Goal: Navigation & Orientation: Find specific page/section

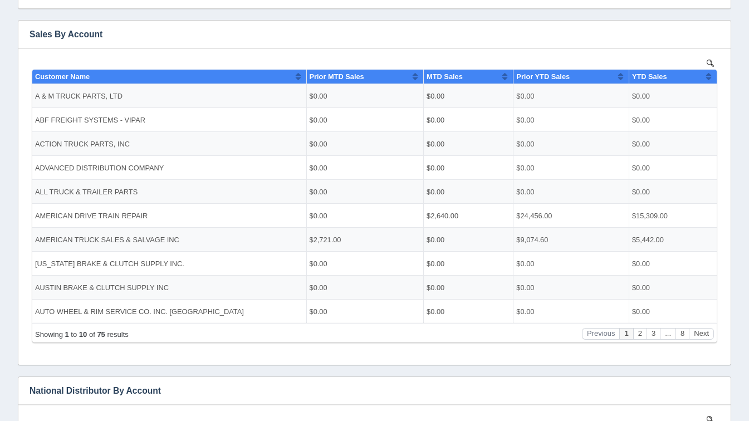
scroll to position [201, 0]
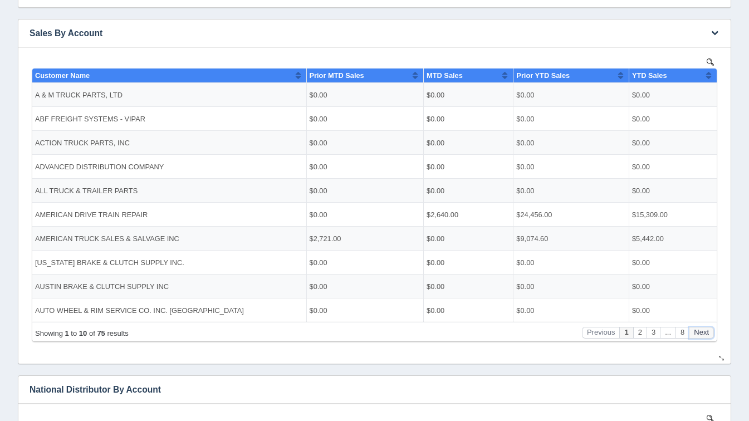
click at [703, 333] on button "Next" at bounding box center [700, 332] width 25 height 12
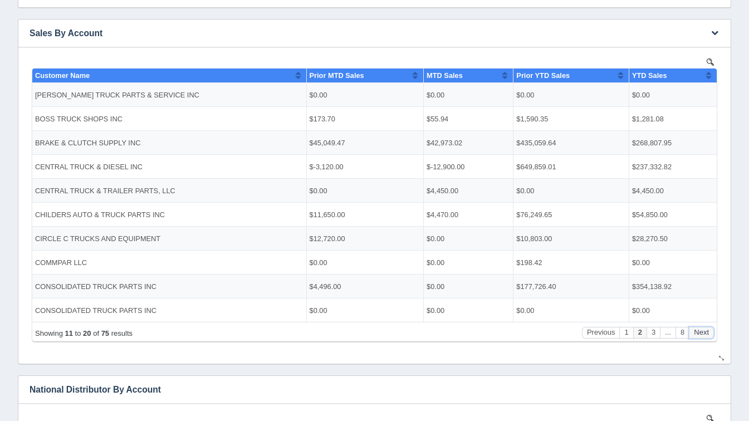
click at [703, 333] on button "Next" at bounding box center [700, 332] width 25 height 12
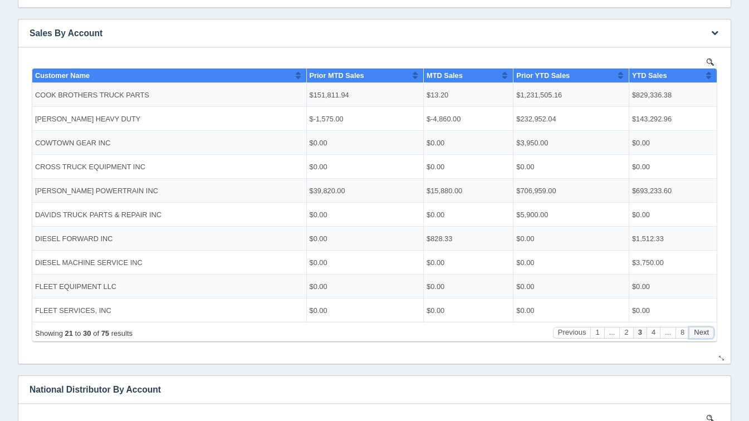
click at [703, 333] on button "Next" at bounding box center [700, 332] width 25 height 12
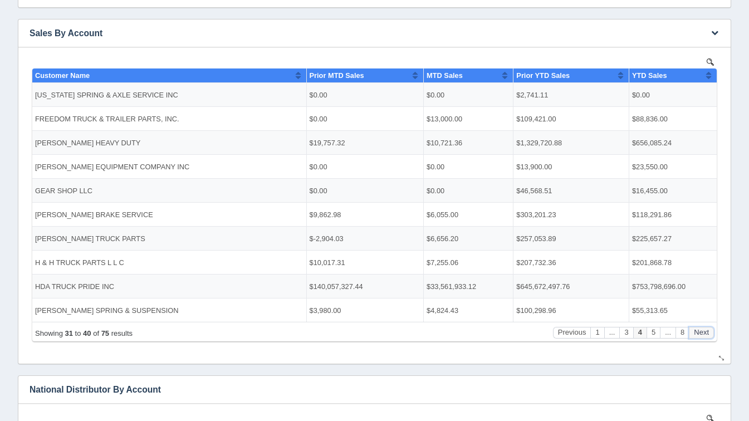
click at [703, 333] on button "Next" at bounding box center [700, 332] width 25 height 12
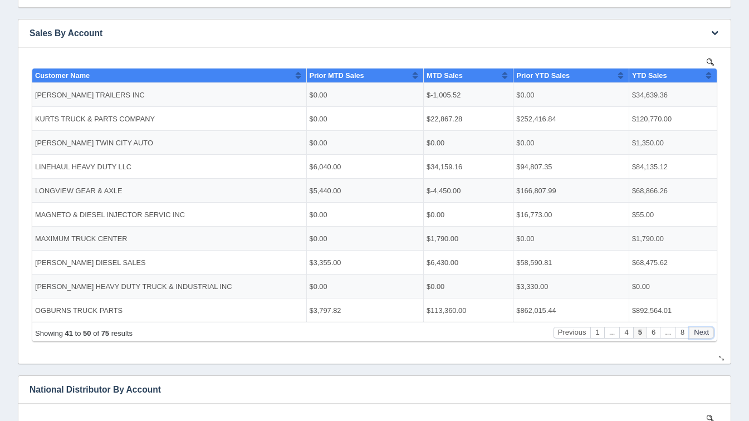
click at [703, 333] on button "Next" at bounding box center [700, 332] width 25 height 12
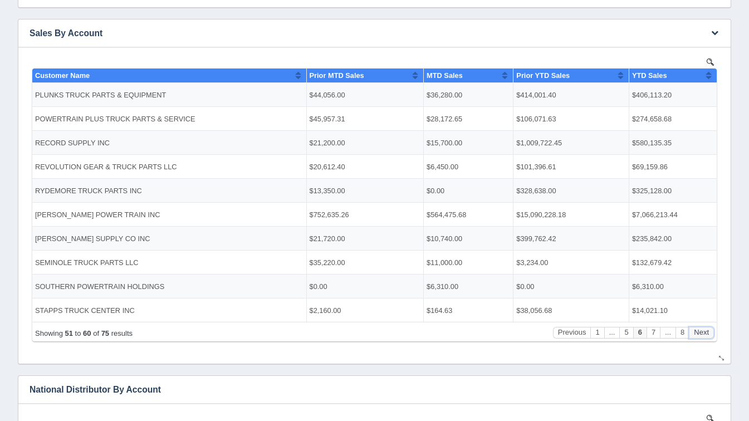
click at [703, 333] on button "Next" at bounding box center [700, 332] width 25 height 12
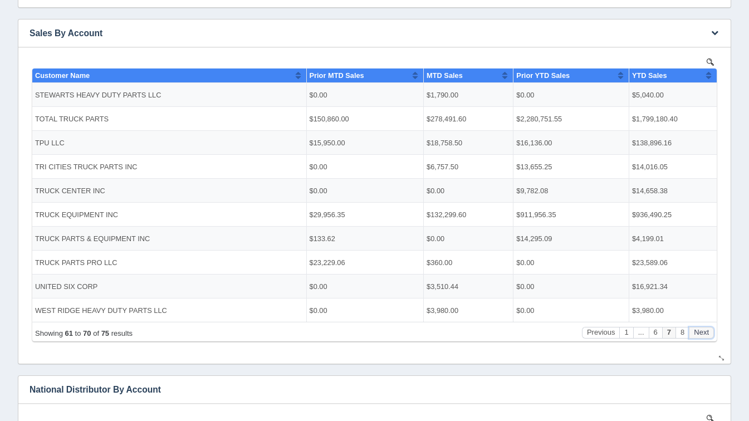
click at [703, 333] on button "Next" at bounding box center [700, 332] width 25 height 12
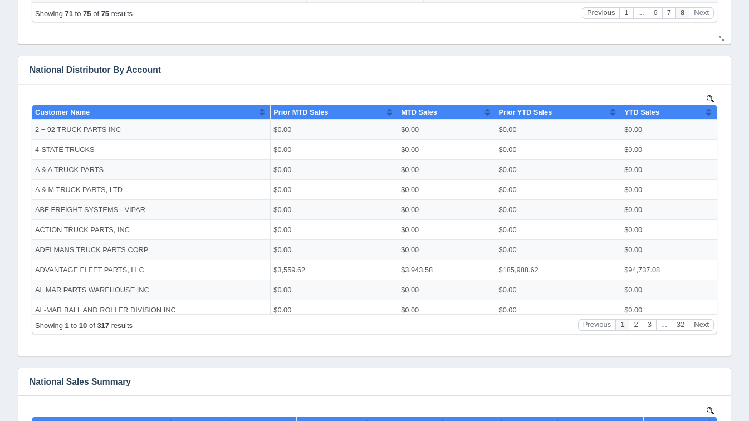
scroll to position [524, 0]
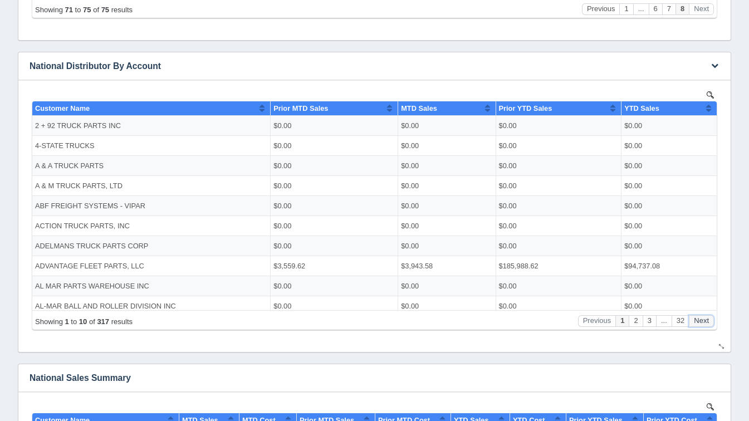
click at [711, 318] on button "Next" at bounding box center [700, 320] width 25 height 12
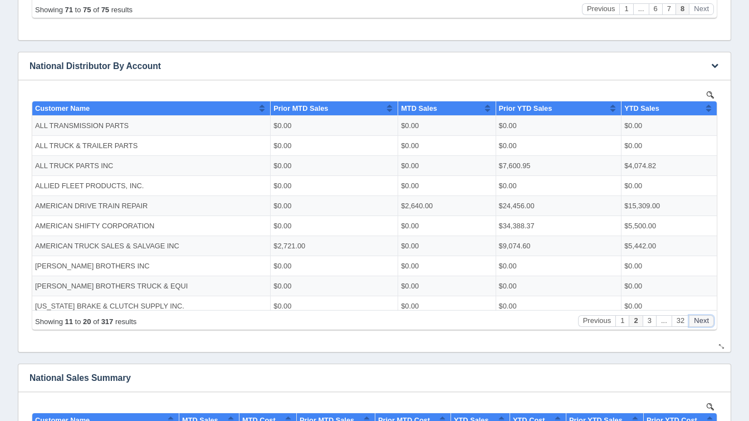
click at [711, 318] on button "Next" at bounding box center [700, 320] width 25 height 12
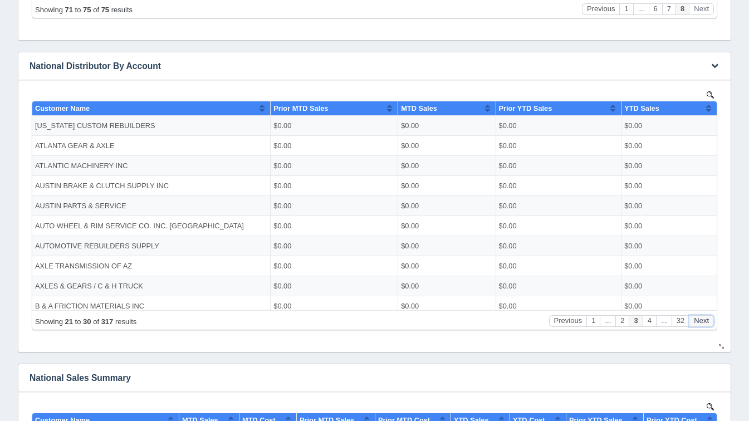
click at [711, 318] on button "Next" at bounding box center [700, 320] width 25 height 12
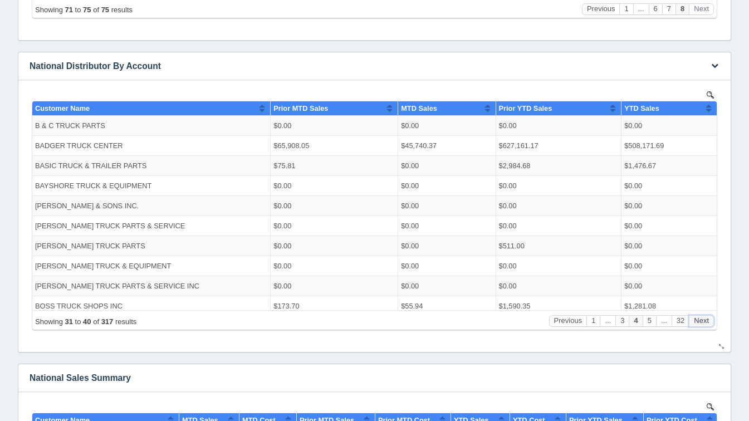
click at [711, 318] on button "Next" at bounding box center [700, 320] width 25 height 12
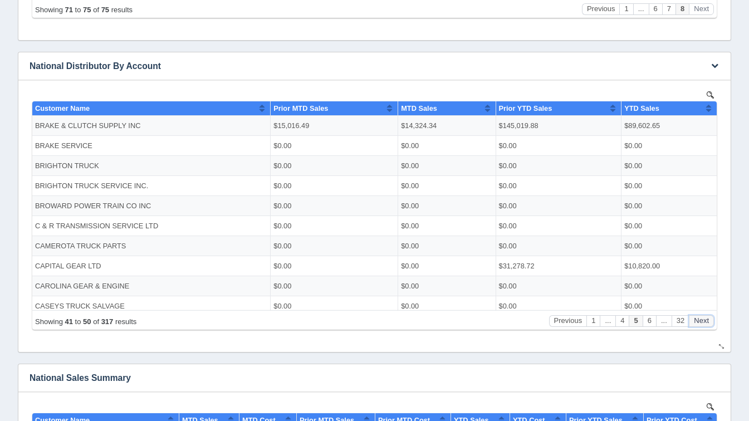
click at [711, 318] on button "Next" at bounding box center [700, 320] width 25 height 12
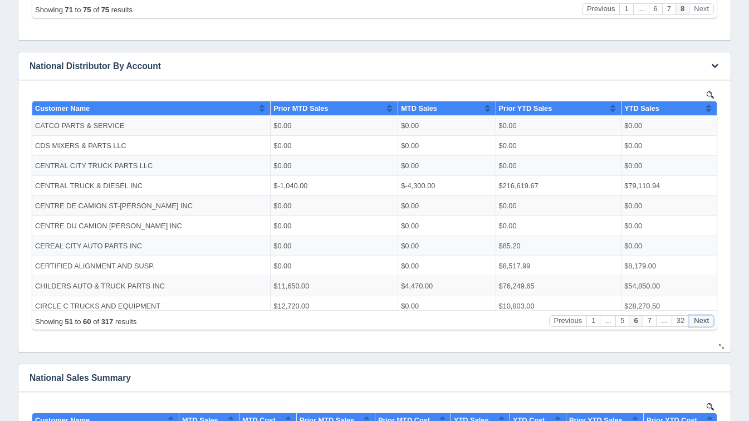
click at [711, 318] on button "Next" at bounding box center [700, 320] width 25 height 12
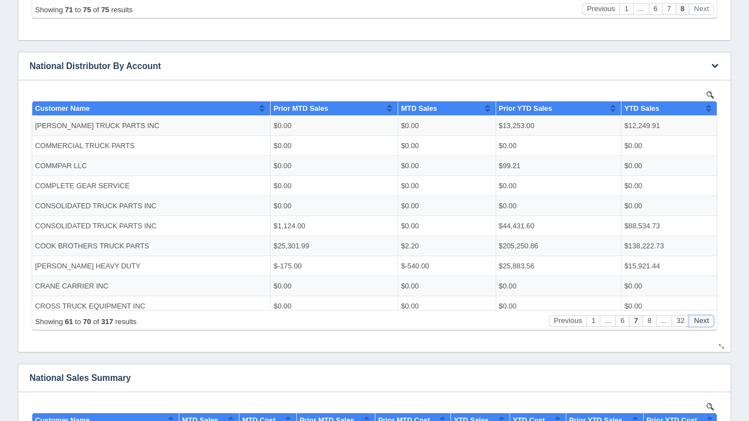
click at [711, 318] on button "Next" at bounding box center [700, 320] width 25 height 12
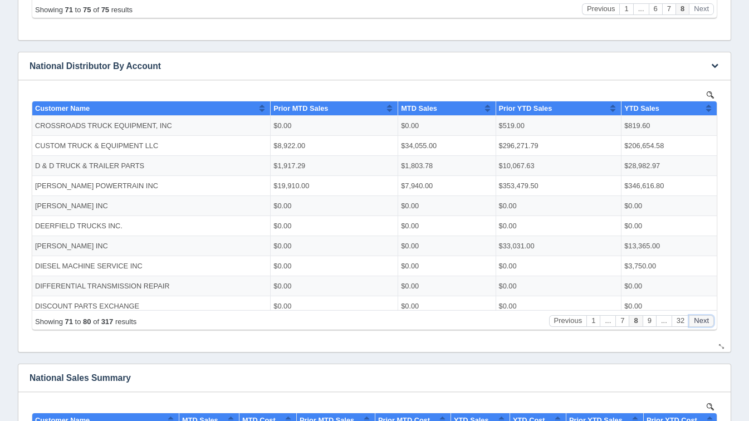
click at [711, 318] on button "Next" at bounding box center [700, 320] width 25 height 12
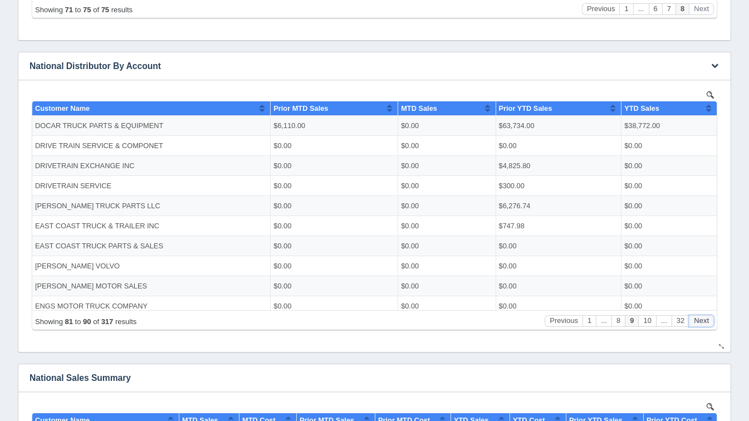
click at [711, 318] on button "Next" at bounding box center [700, 320] width 25 height 12
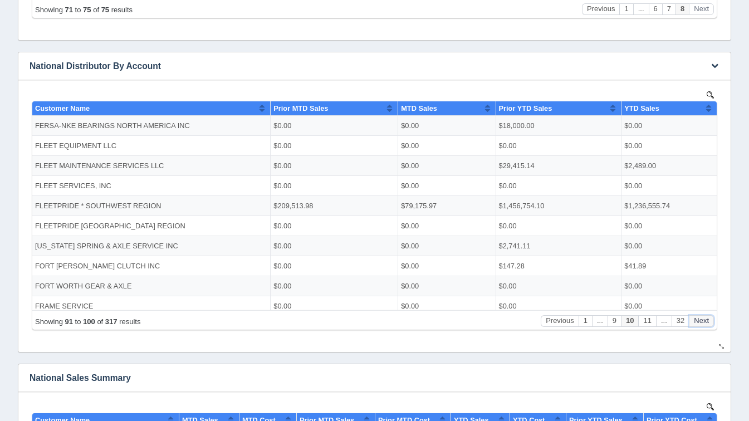
click at [711, 318] on button "Next" at bounding box center [700, 320] width 25 height 12
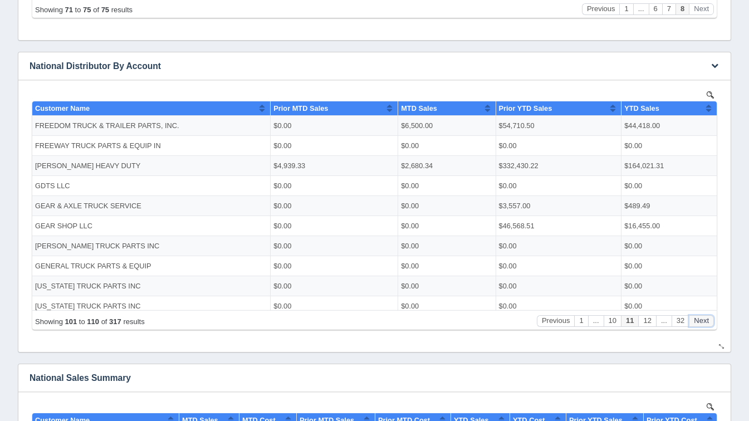
click at [711, 318] on button "Next" at bounding box center [700, 320] width 25 height 12
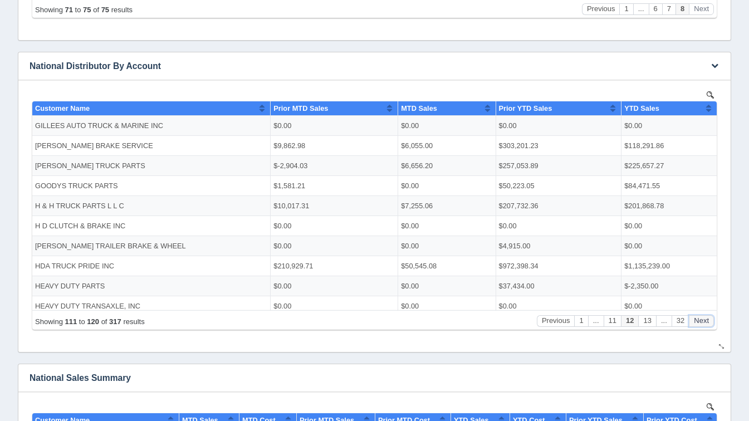
click at [711, 318] on button "Next" at bounding box center [700, 320] width 25 height 12
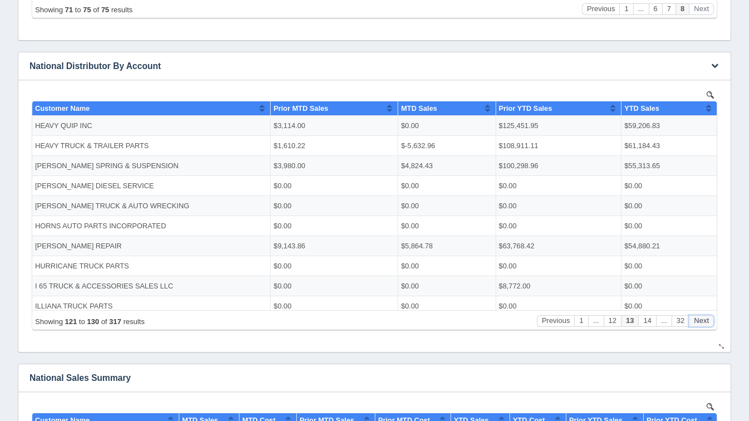
click at [711, 318] on button "Next" at bounding box center [700, 320] width 25 height 12
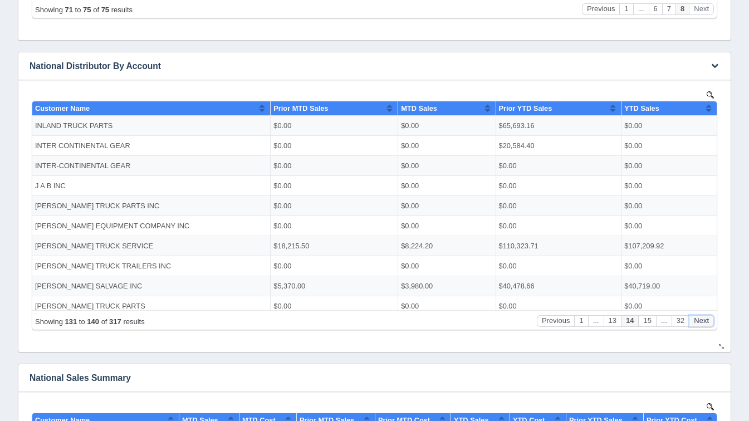
click at [711, 318] on button "Next" at bounding box center [700, 320] width 25 height 12
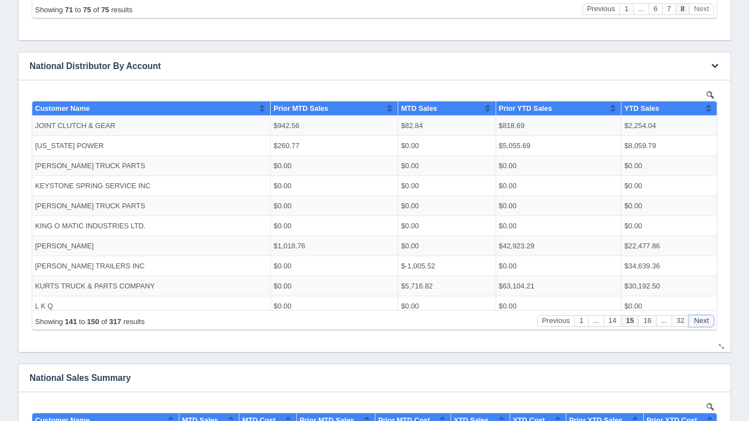
click at [711, 318] on button "Next" at bounding box center [700, 320] width 25 height 12
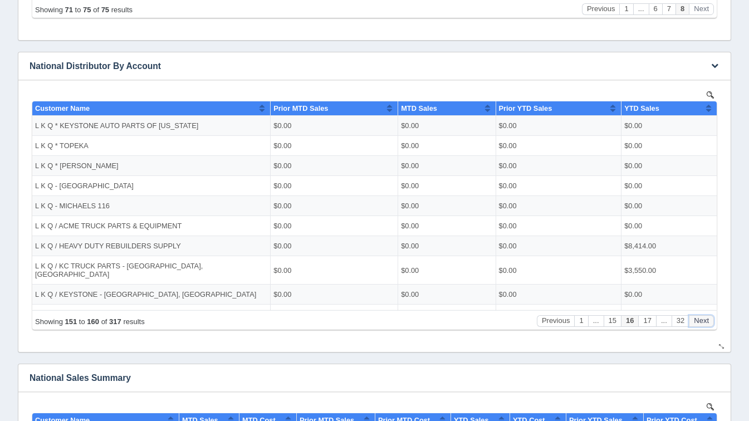
click at [711, 318] on button "Next" at bounding box center [700, 320] width 25 height 12
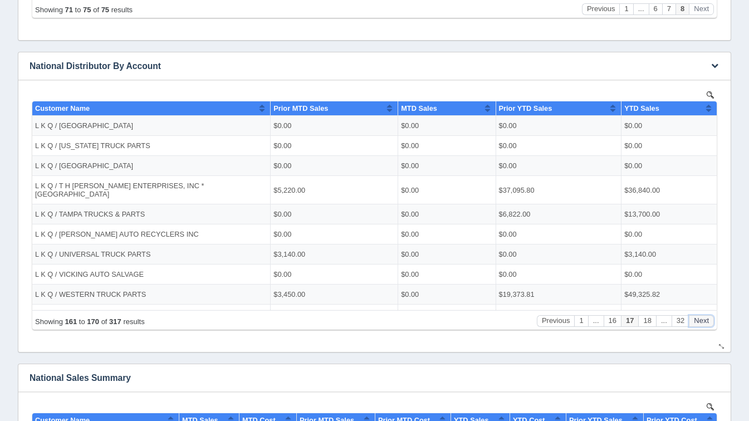
click at [711, 318] on button "Next" at bounding box center [700, 320] width 25 height 12
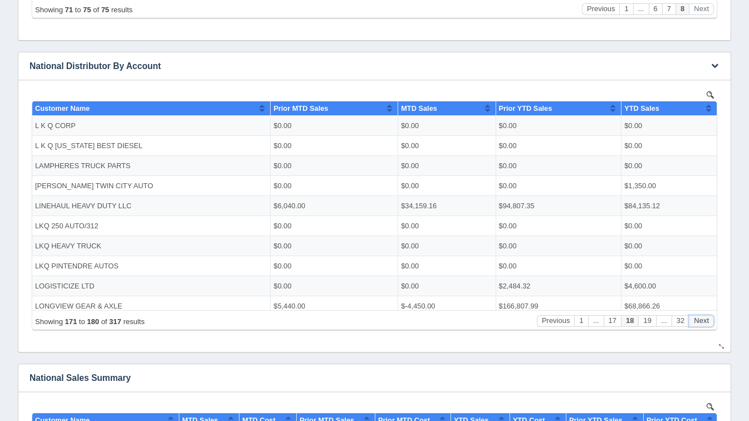
click at [711, 318] on button "Next" at bounding box center [700, 320] width 25 height 12
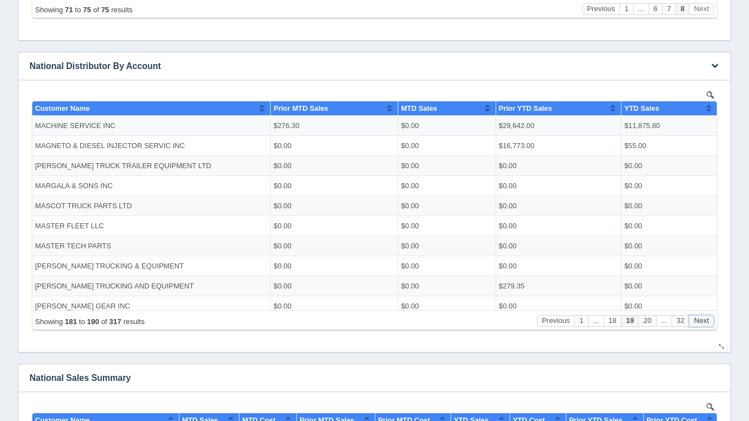
click at [711, 318] on button "Next" at bounding box center [700, 320] width 25 height 12
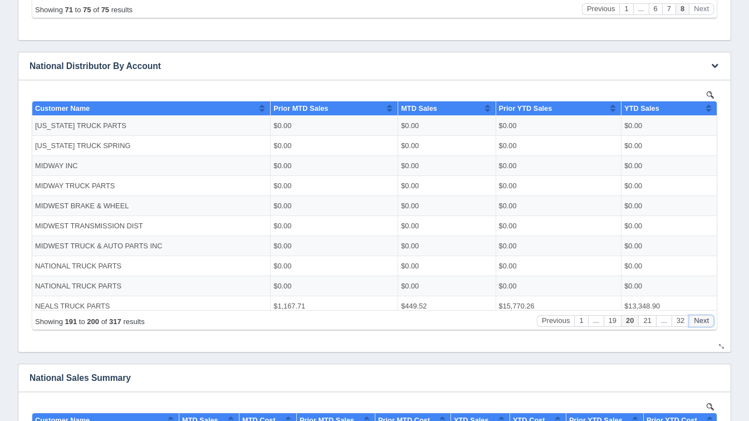
click at [711, 318] on button "Next" at bounding box center [700, 320] width 25 height 12
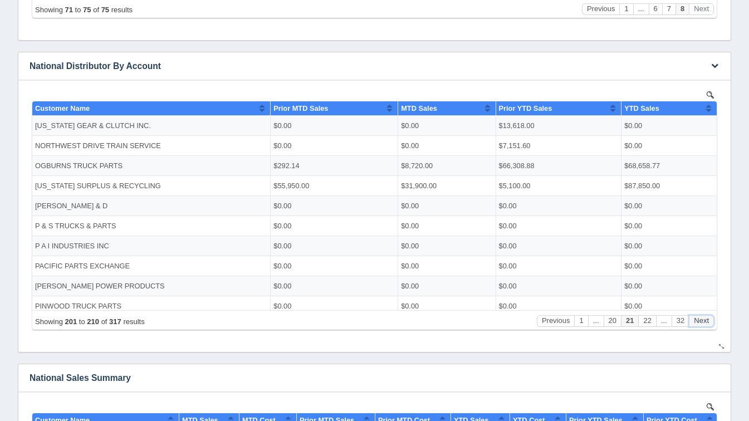
click at [711, 318] on button "Next" at bounding box center [700, 320] width 25 height 12
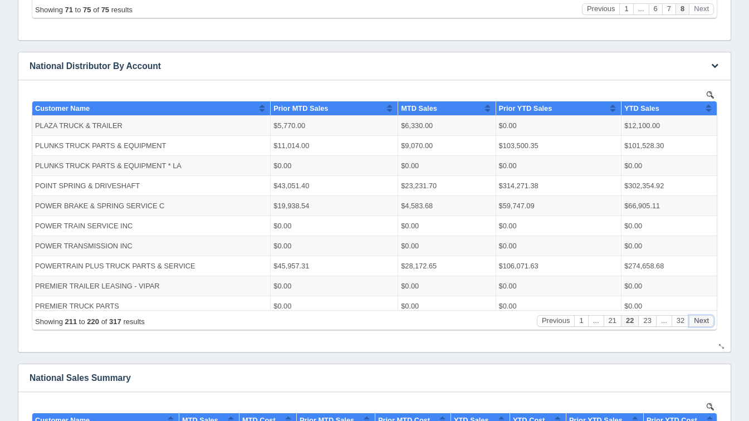
click at [711, 318] on button "Next" at bounding box center [700, 320] width 25 height 12
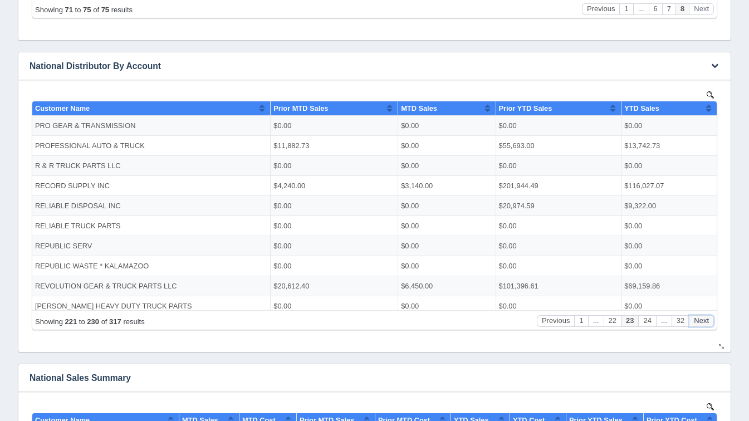
click at [711, 318] on button "Next" at bounding box center [700, 320] width 25 height 12
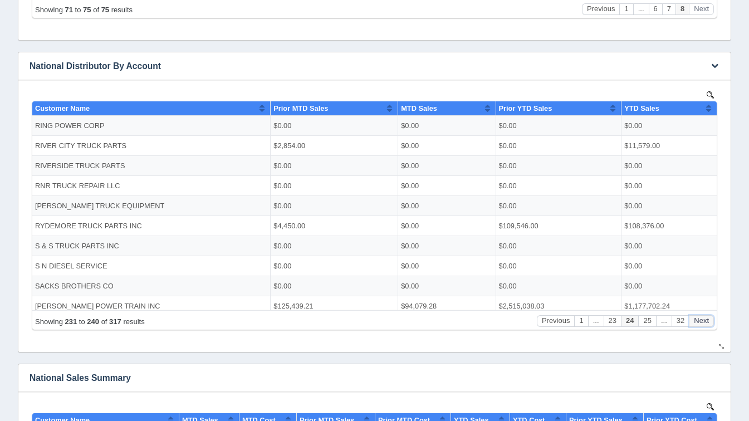
click at [711, 318] on button "Next" at bounding box center [700, 320] width 25 height 12
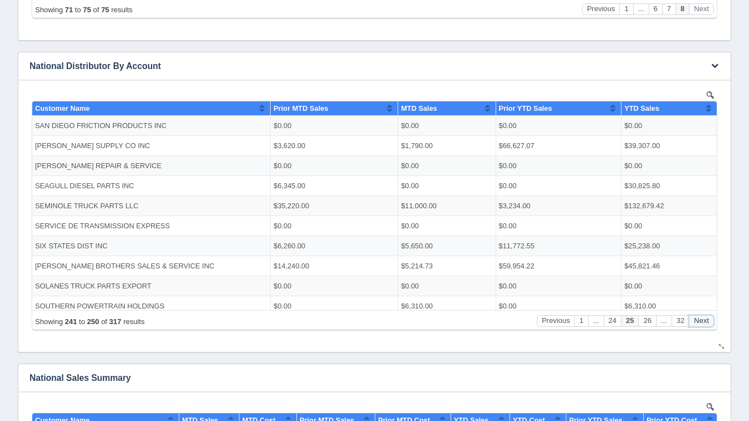
click at [711, 318] on button "Next" at bounding box center [700, 320] width 25 height 12
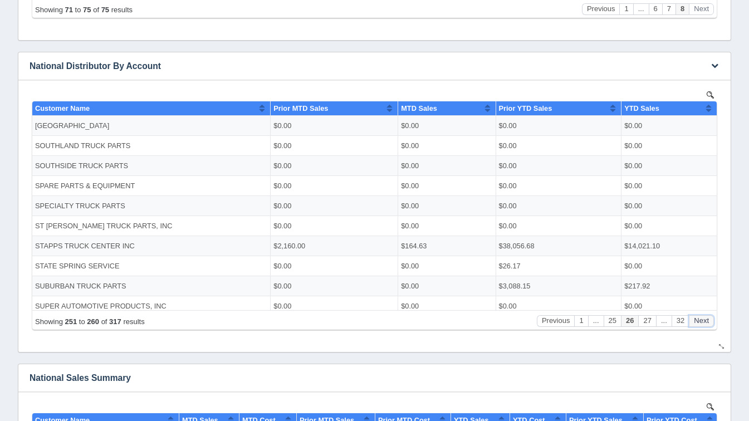
click at [711, 318] on button "Next" at bounding box center [700, 320] width 25 height 12
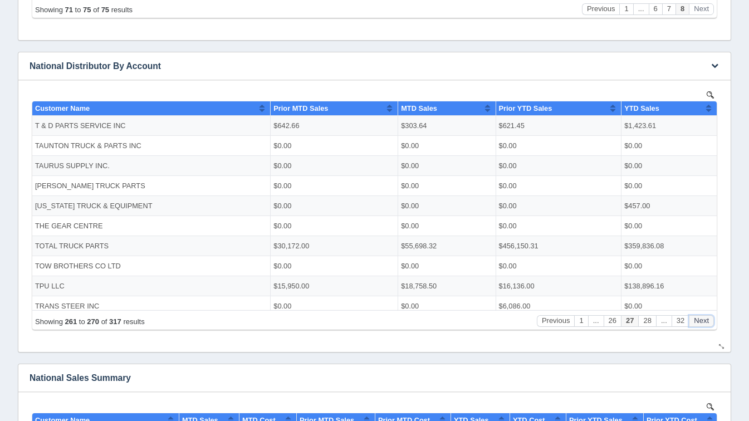
click at [711, 318] on button "Next" at bounding box center [700, 320] width 25 height 12
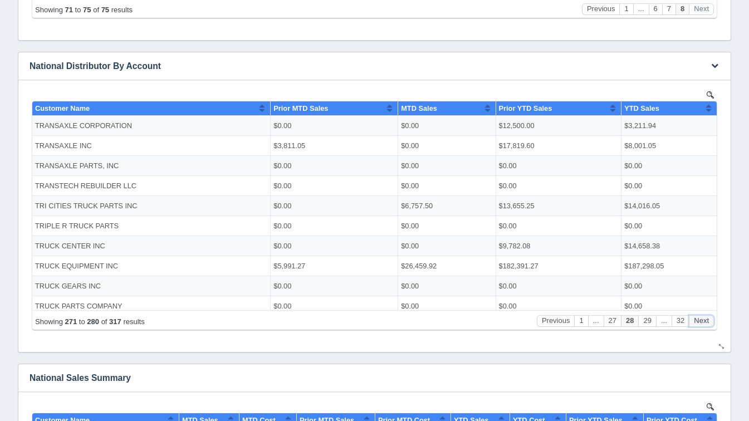
click at [711, 318] on button "Next" at bounding box center [700, 320] width 25 height 12
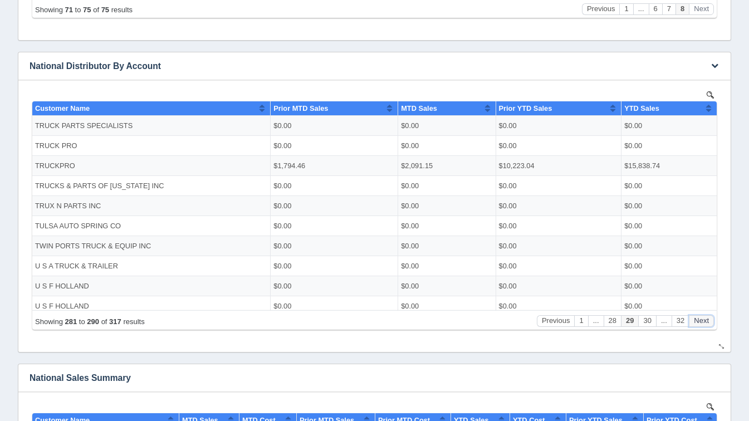
click at [711, 318] on button "Next" at bounding box center [700, 320] width 25 height 12
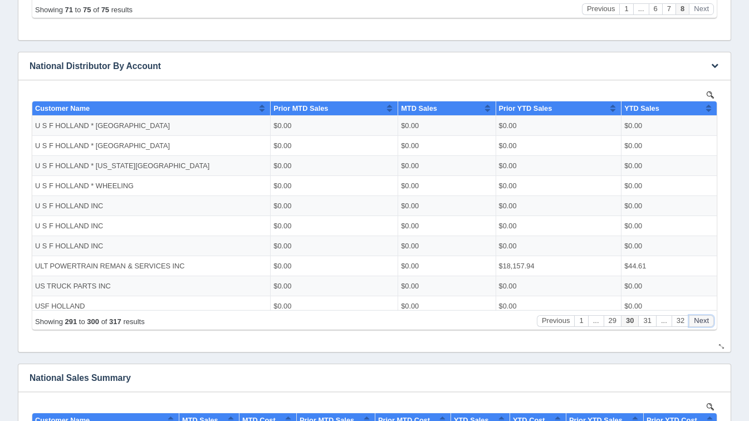
click at [711, 318] on button "Next" at bounding box center [700, 320] width 25 height 12
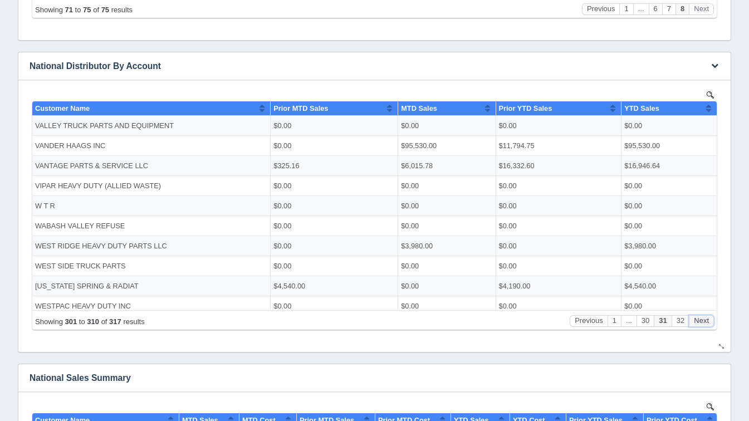
click at [711, 318] on button "Next" at bounding box center [700, 320] width 25 height 12
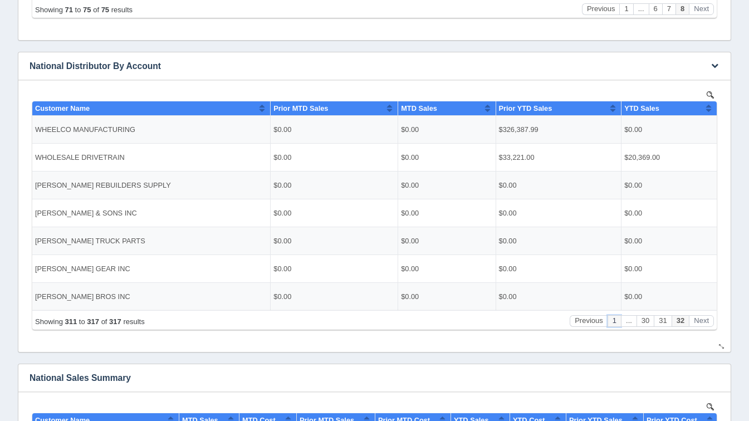
click at [613, 317] on button "1" at bounding box center [613, 320] width 13 height 12
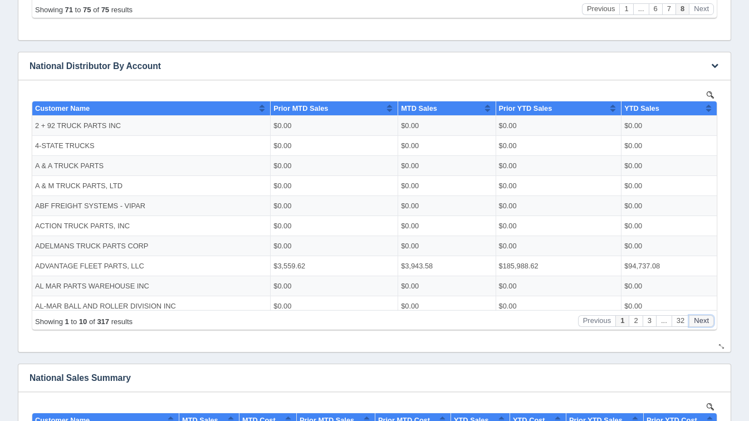
click at [712, 321] on button "Next" at bounding box center [700, 320] width 25 height 12
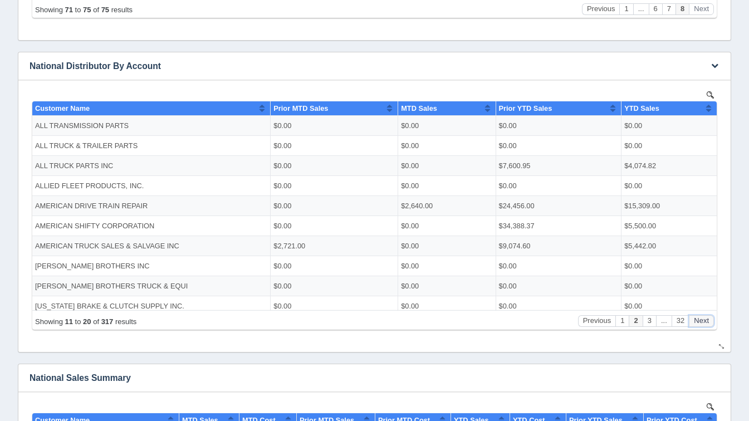
click at [712, 321] on button "Next" at bounding box center [700, 320] width 25 height 12
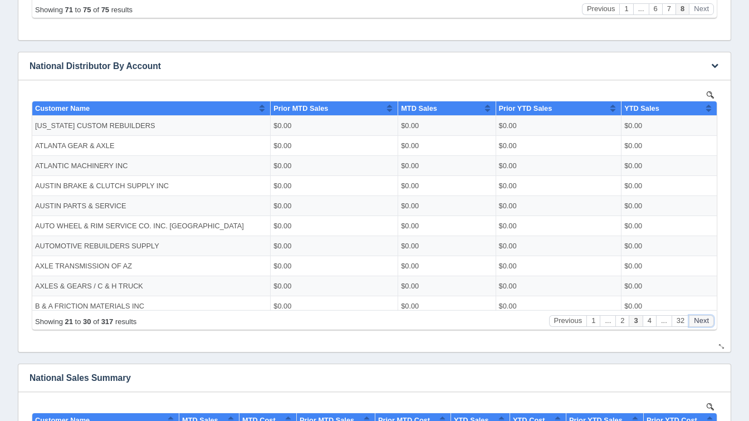
click at [712, 321] on button "Next" at bounding box center [700, 320] width 25 height 12
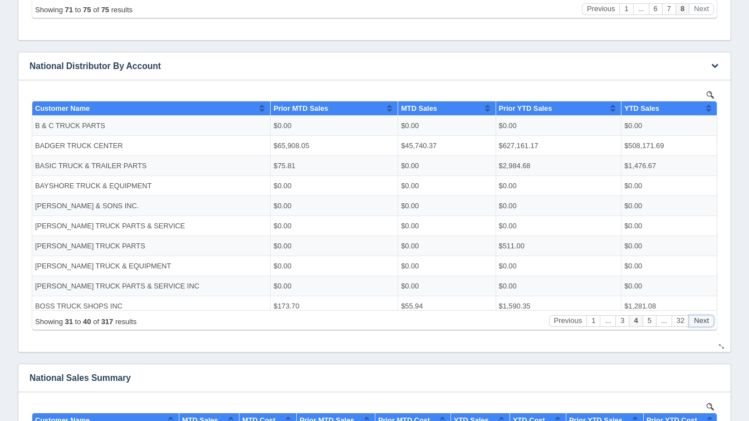
click at [712, 321] on button "Next" at bounding box center [700, 320] width 25 height 12
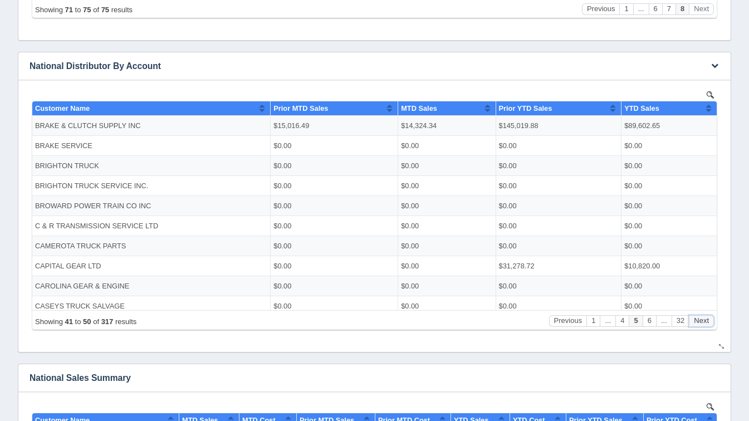
click at [712, 321] on button "Next" at bounding box center [700, 320] width 25 height 12
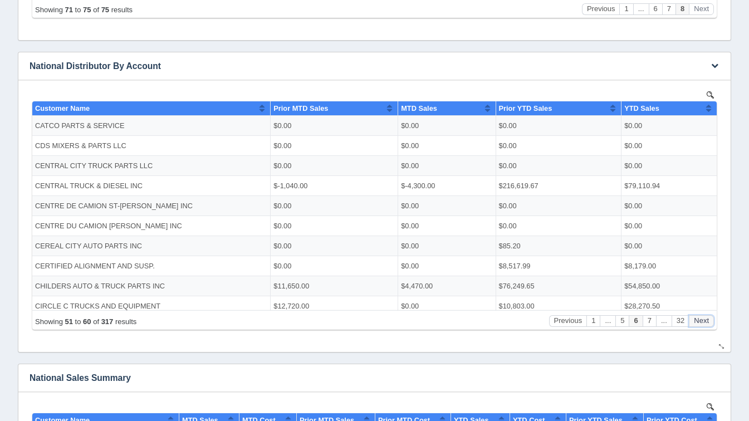
click at [712, 321] on button "Next" at bounding box center [700, 320] width 25 height 12
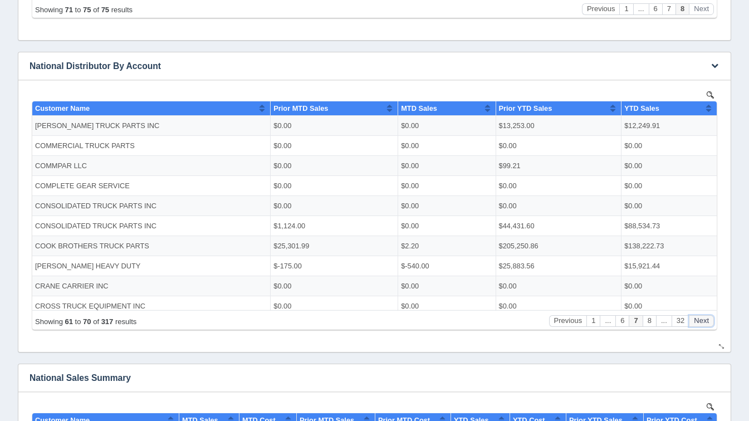
click at [712, 321] on button "Next" at bounding box center [700, 320] width 25 height 12
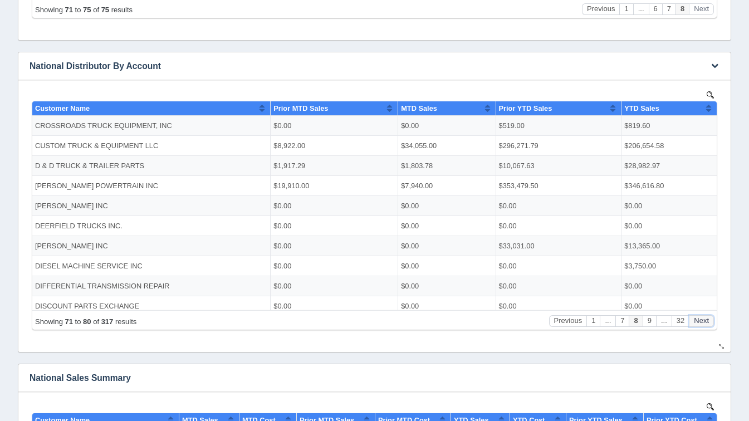
click at [712, 321] on button "Next" at bounding box center [700, 320] width 25 height 12
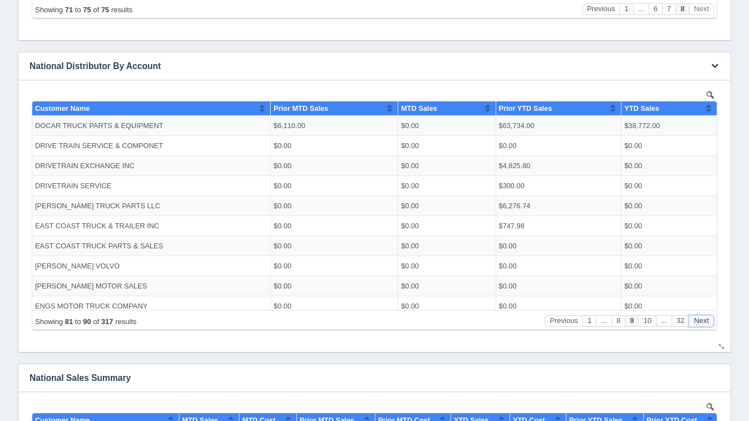
click at [712, 321] on button "Next" at bounding box center [700, 320] width 25 height 12
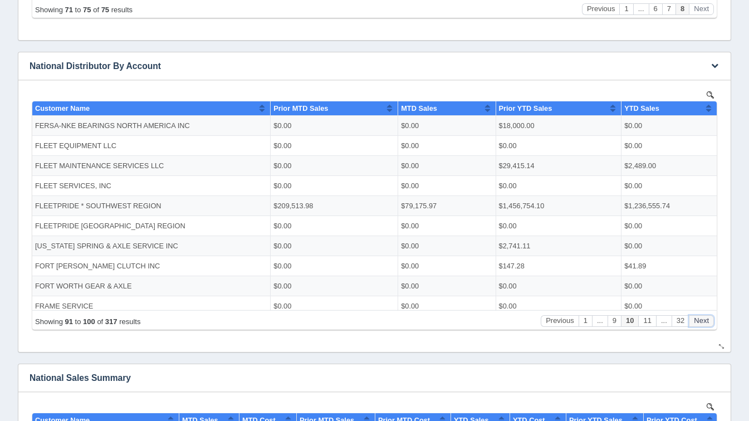
click at [712, 321] on button "Next" at bounding box center [700, 320] width 25 height 12
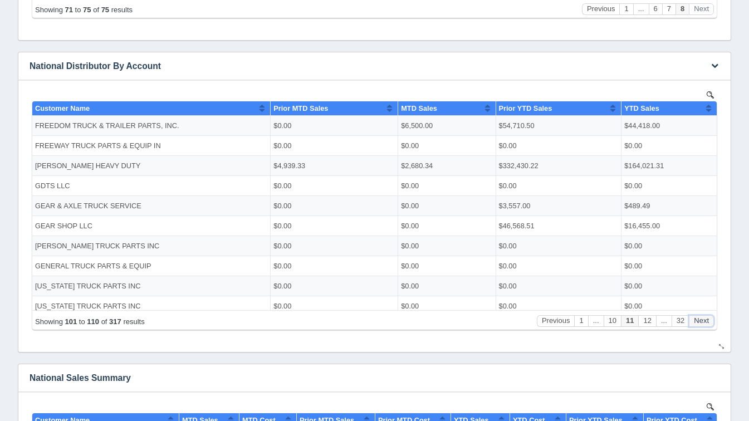
click at [712, 321] on button "Next" at bounding box center [700, 320] width 25 height 12
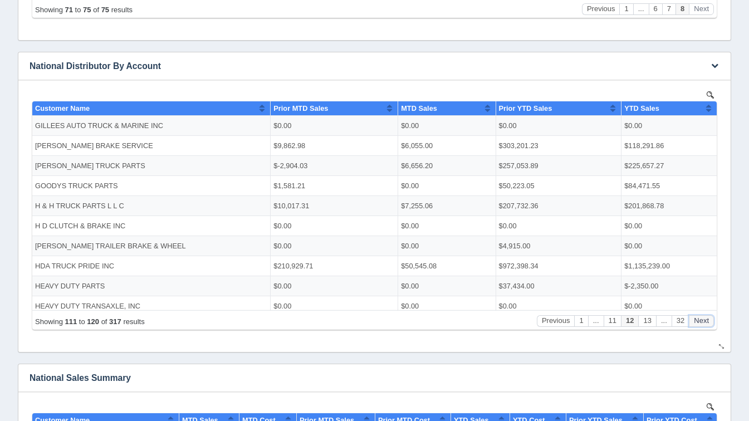
click at [712, 321] on button "Next" at bounding box center [700, 320] width 25 height 12
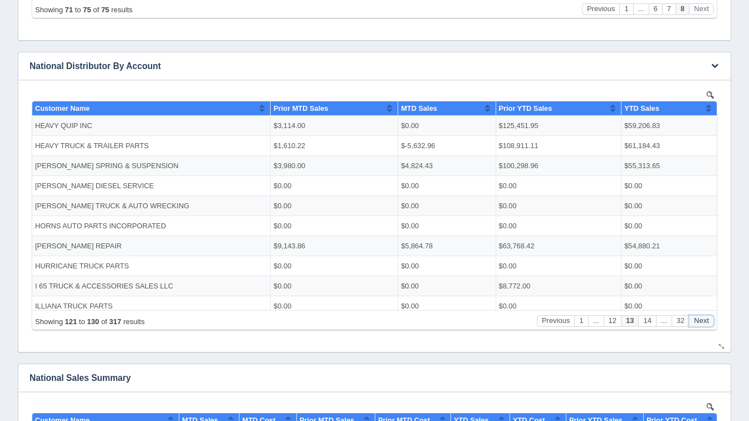
click at [712, 321] on button "Next" at bounding box center [700, 320] width 25 height 12
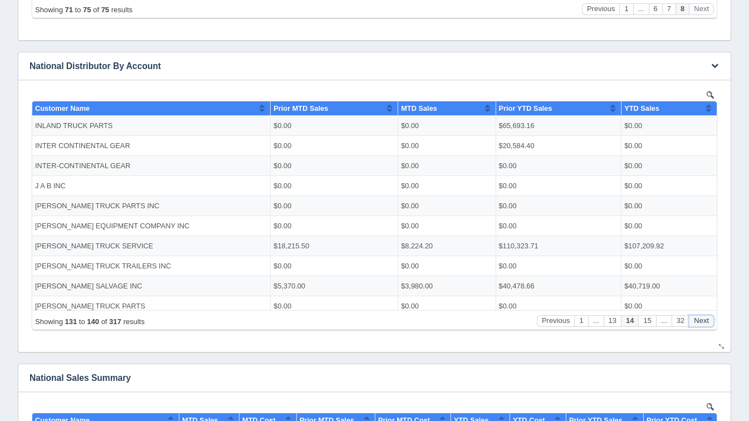
click at [712, 321] on button "Next" at bounding box center [700, 320] width 25 height 12
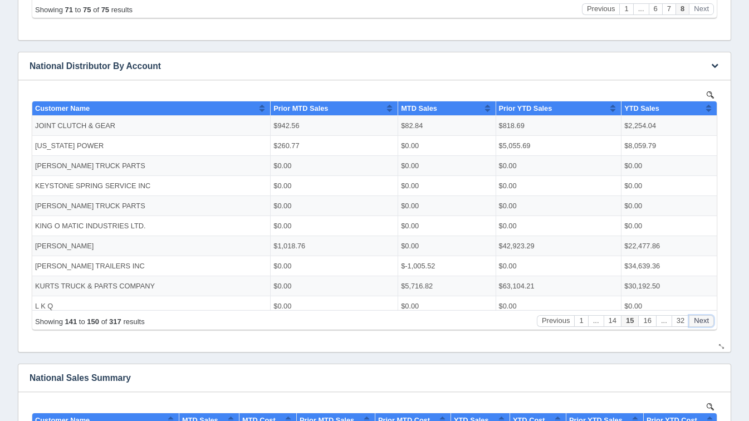
click at [712, 321] on button "Next" at bounding box center [700, 320] width 25 height 12
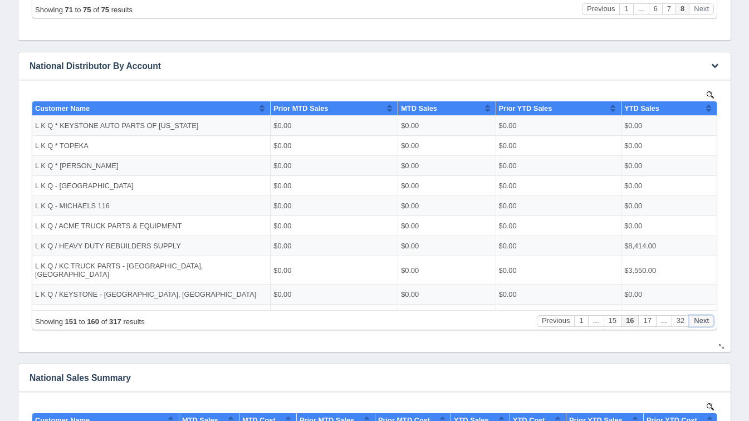
click at [712, 321] on button "Next" at bounding box center [700, 320] width 25 height 12
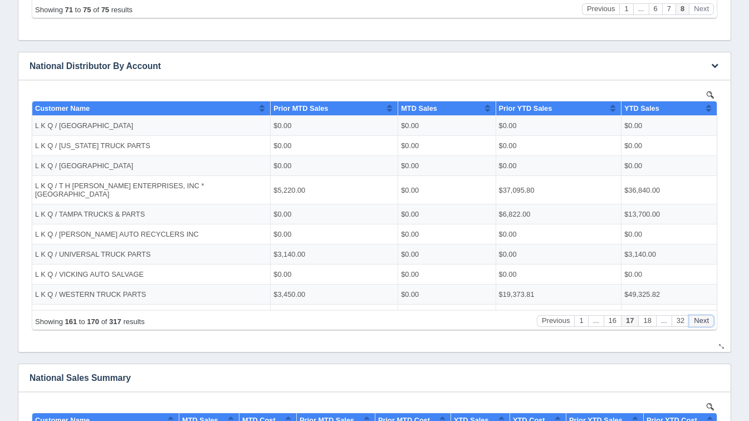
click at [712, 321] on button "Next" at bounding box center [700, 320] width 25 height 12
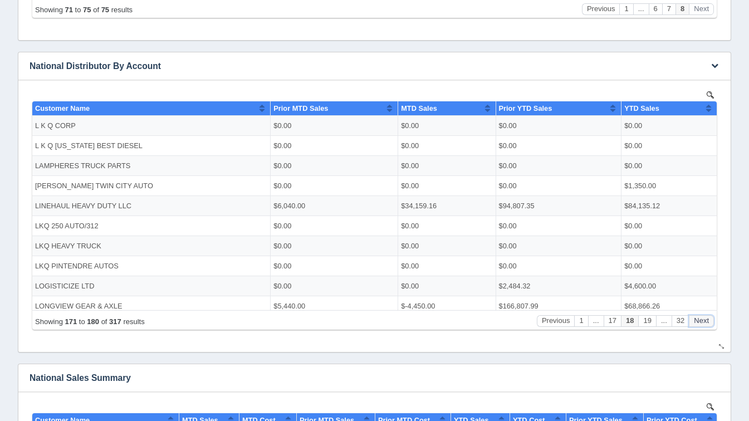
click at [712, 321] on button "Next" at bounding box center [700, 320] width 25 height 12
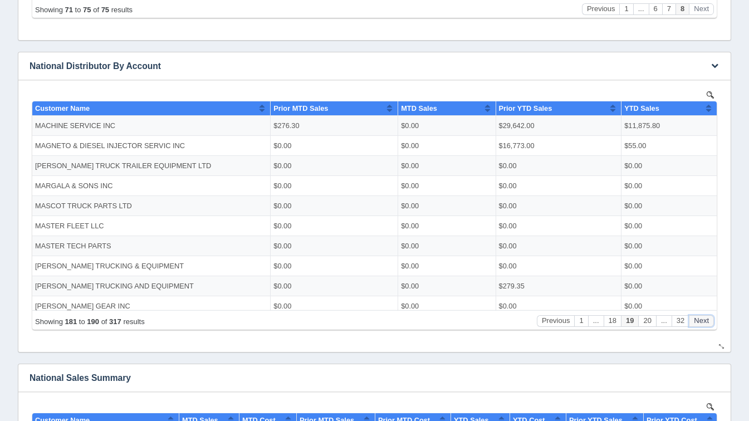
click at [712, 321] on button "Next" at bounding box center [700, 320] width 25 height 12
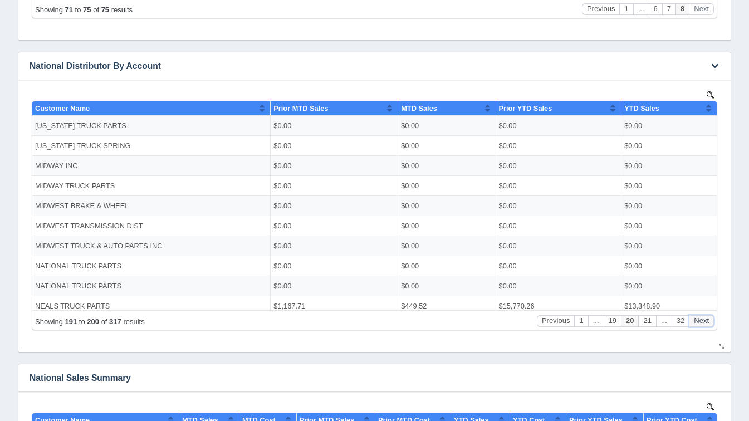
click at [712, 321] on button "Next" at bounding box center [700, 320] width 25 height 12
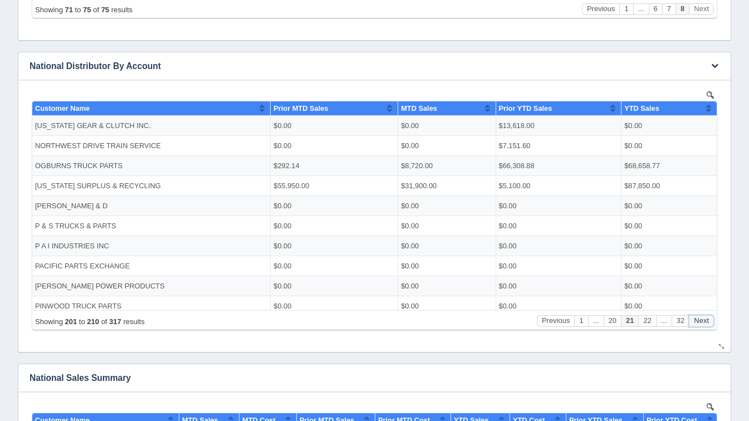
click at [712, 321] on button "Next" at bounding box center [700, 320] width 25 height 12
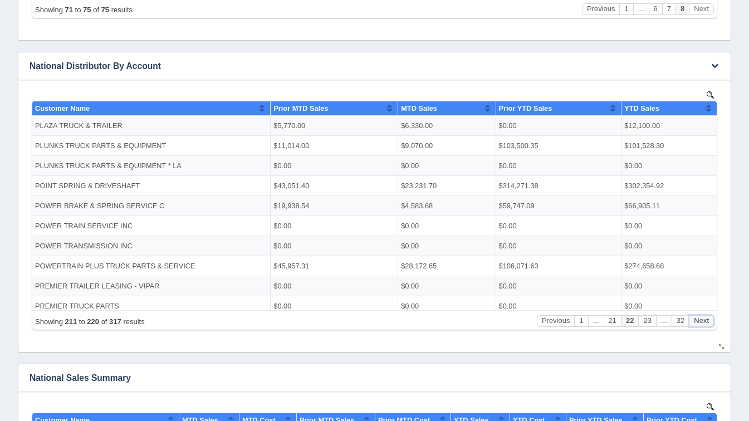
click at [712, 321] on button "Next" at bounding box center [700, 320] width 25 height 12
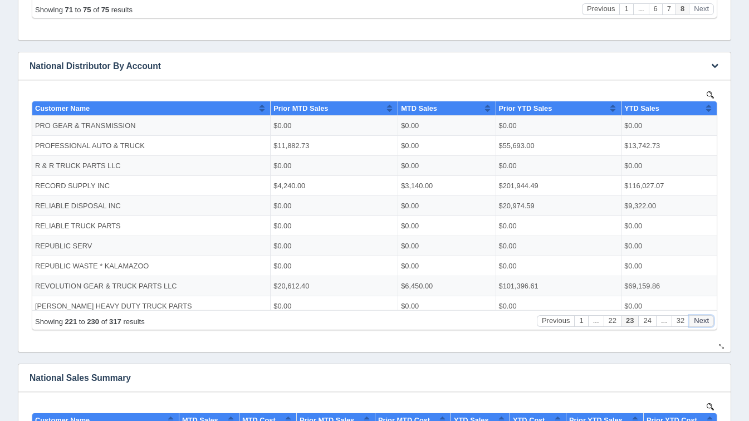
click at [712, 321] on button "Next" at bounding box center [700, 320] width 25 height 12
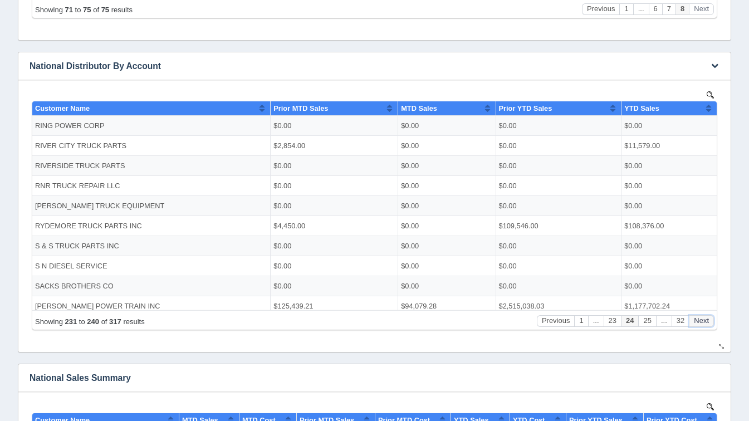
click at [712, 321] on button "Next" at bounding box center [700, 320] width 25 height 12
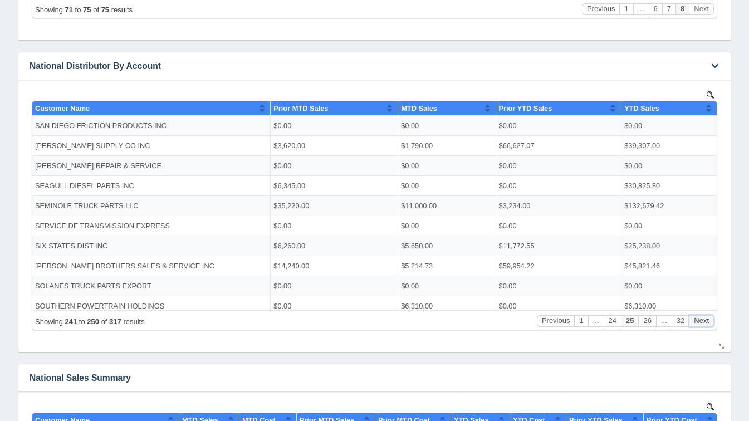
click at [712, 321] on button "Next" at bounding box center [700, 320] width 25 height 12
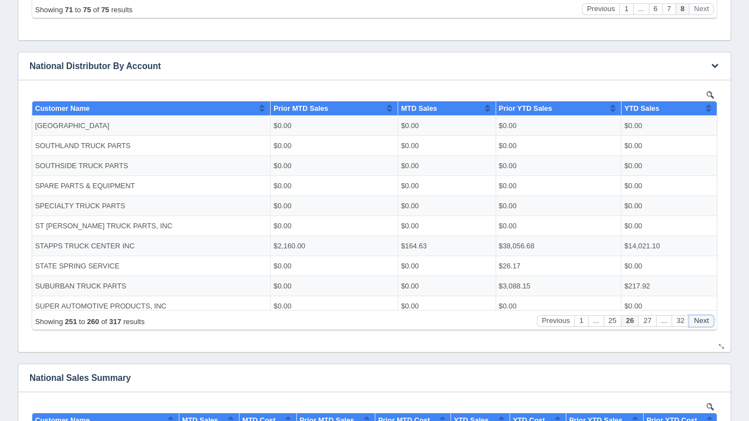
click at [712, 321] on button "Next" at bounding box center [700, 320] width 25 height 12
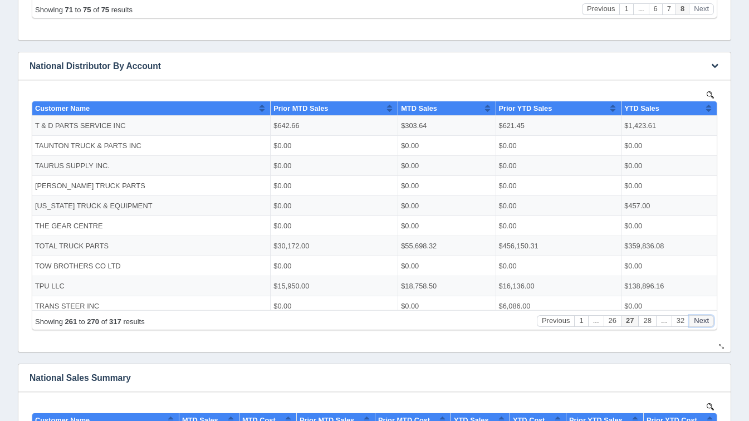
click at [712, 321] on button "Next" at bounding box center [700, 320] width 25 height 12
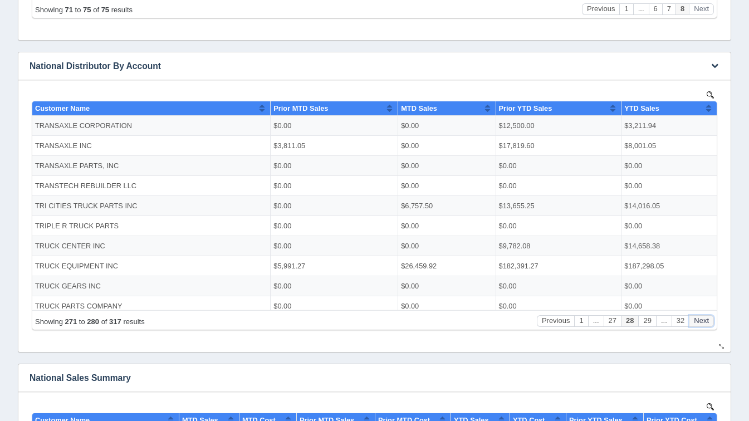
click at [712, 321] on button "Next" at bounding box center [700, 320] width 25 height 12
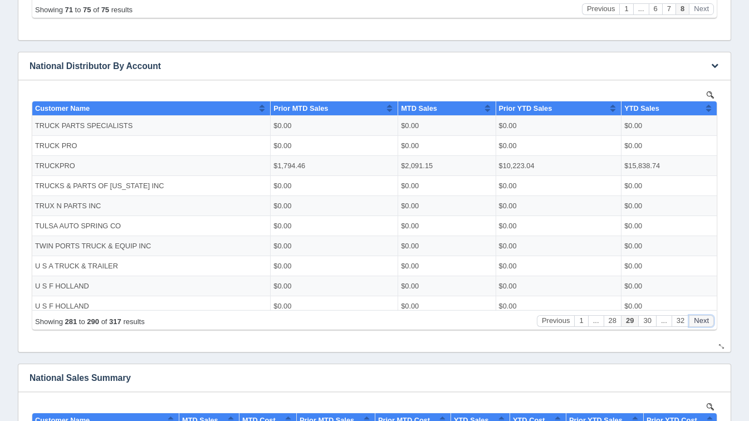
click at [712, 321] on button "Next" at bounding box center [700, 320] width 25 height 12
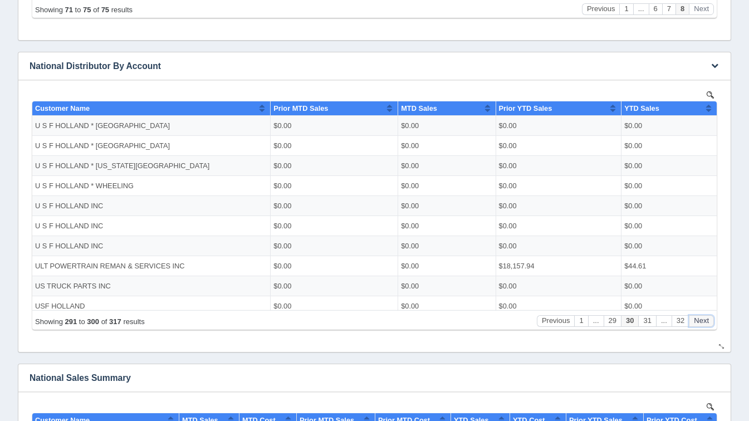
click at [712, 321] on button "Next" at bounding box center [700, 320] width 25 height 12
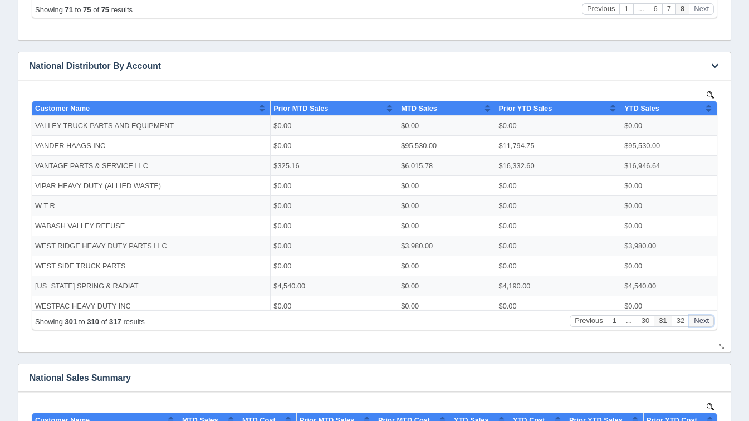
click at [712, 321] on button "Next" at bounding box center [700, 320] width 25 height 12
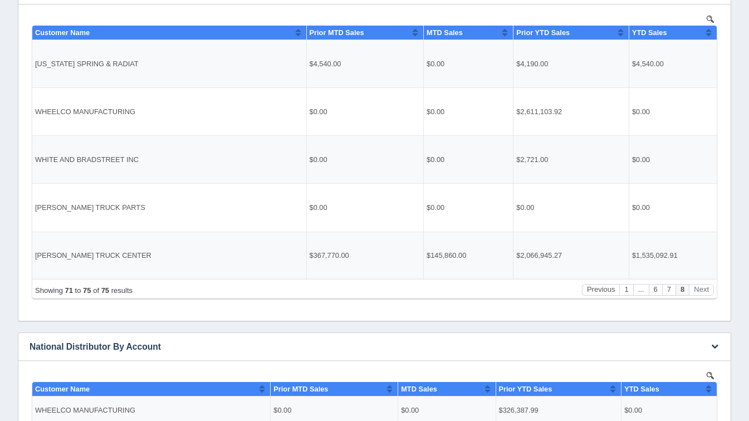
scroll to position [240, 0]
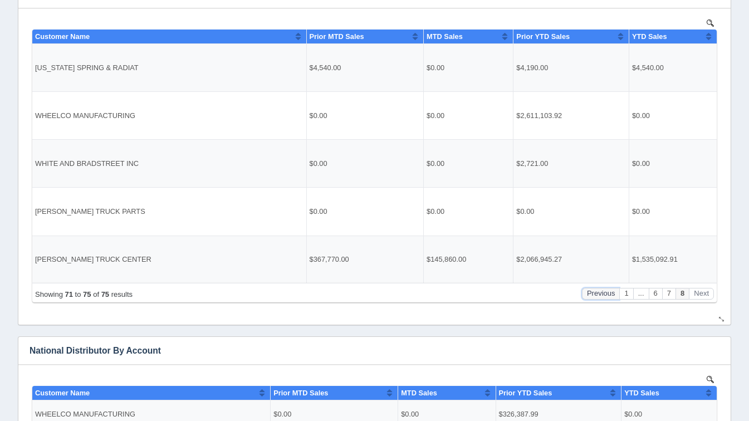
click at [589, 297] on button "Previous" at bounding box center [601, 293] width 38 height 12
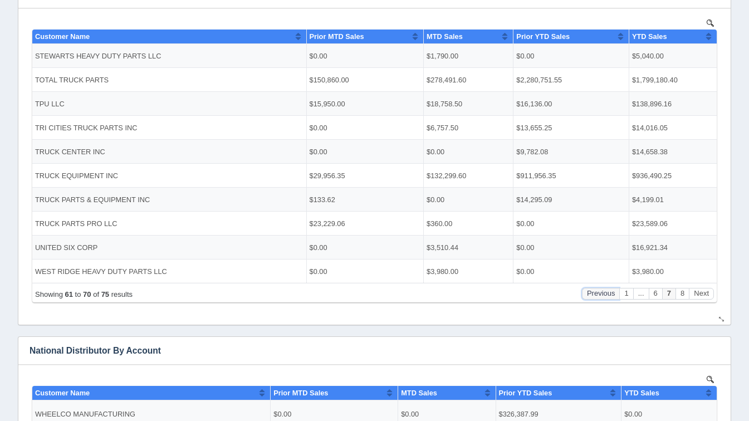
click at [589, 297] on button "Previous" at bounding box center [601, 293] width 38 height 12
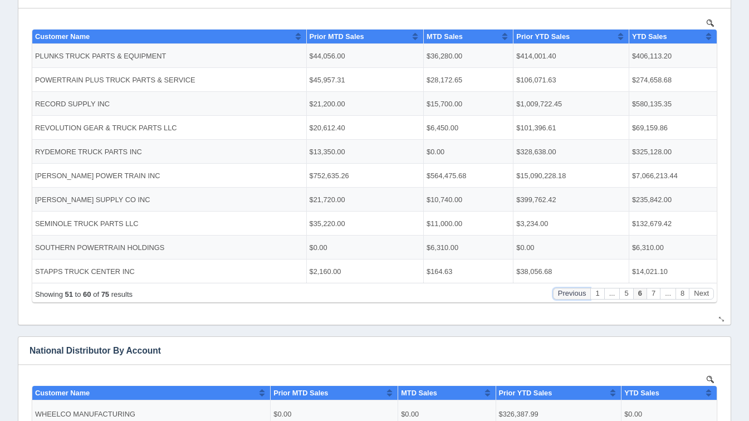
click at [589, 297] on button "Previous" at bounding box center [572, 293] width 38 height 12
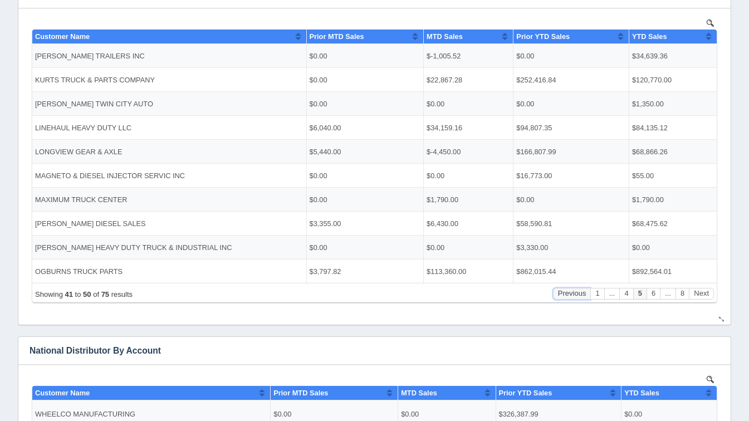
click at [589, 297] on button "Previous" at bounding box center [572, 293] width 38 height 12
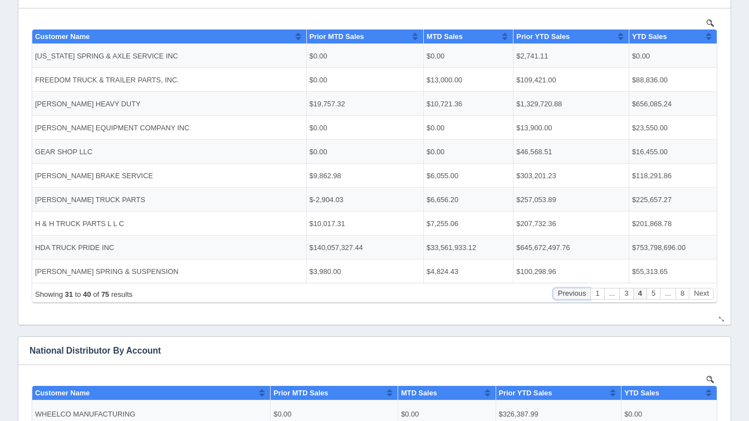
click at [589, 297] on button "Previous" at bounding box center [572, 293] width 38 height 12
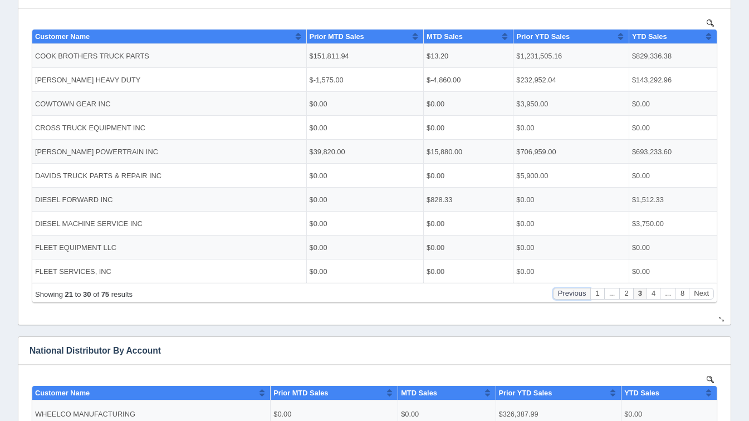
click at [589, 297] on button "Previous" at bounding box center [572, 293] width 38 height 12
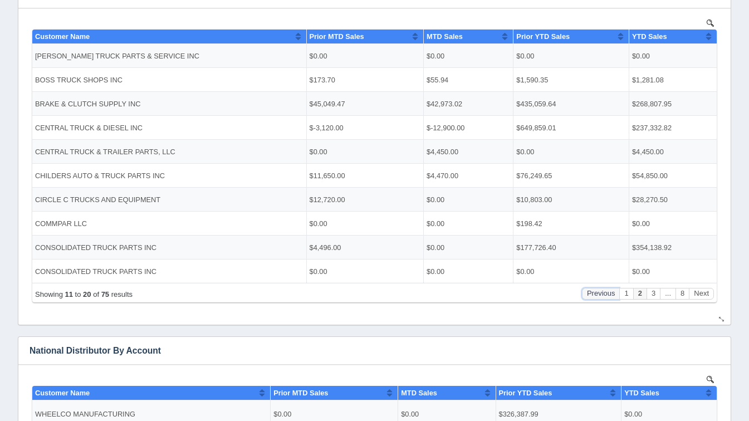
click at [589, 297] on button "Previous" at bounding box center [601, 293] width 38 height 12
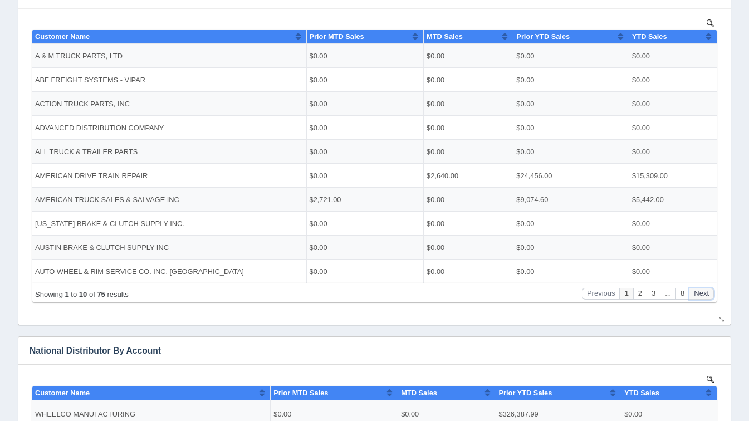
click at [702, 294] on button "Next" at bounding box center [700, 293] width 25 height 12
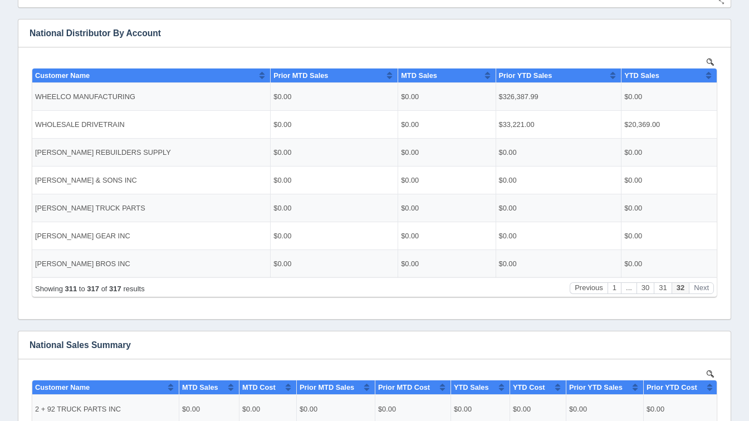
scroll to position [551, 0]
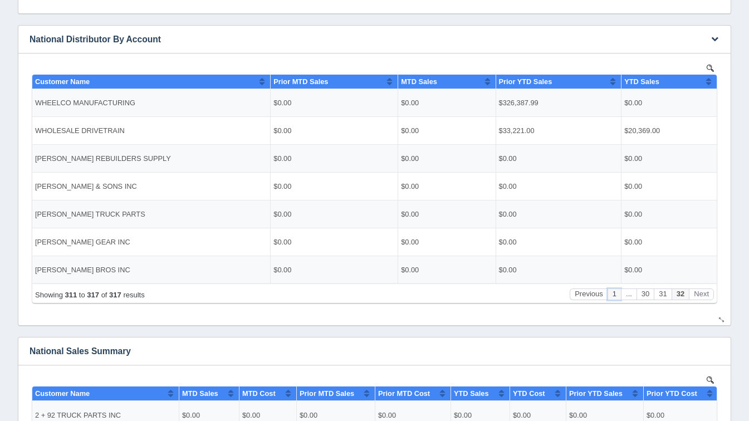
click at [615, 298] on button "1" at bounding box center [613, 294] width 13 height 12
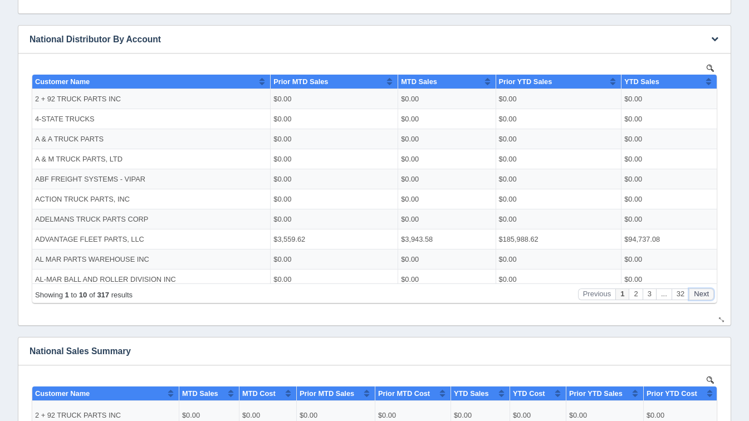
click at [702, 295] on button "Next" at bounding box center [700, 294] width 25 height 12
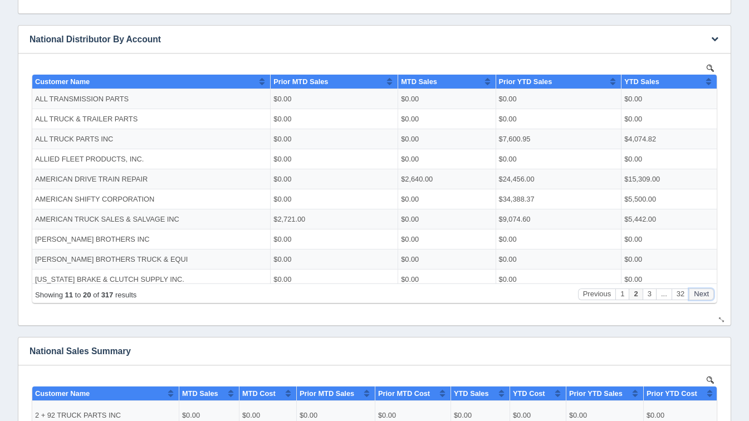
click at [701, 294] on button "Next" at bounding box center [700, 294] width 25 height 12
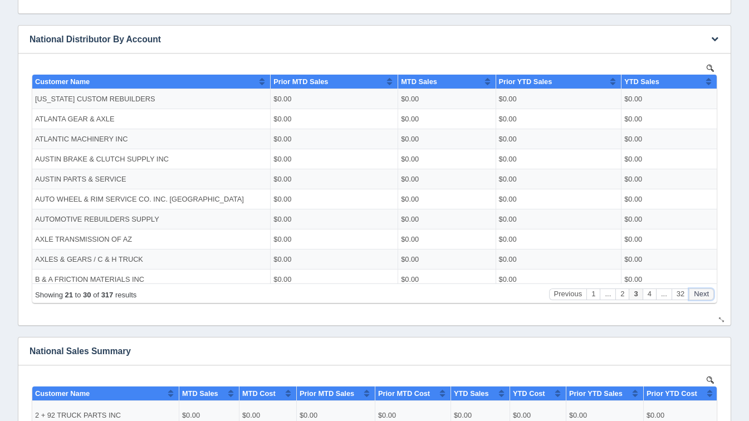
click at [701, 294] on button "Next" at bounding box center [700, 294] width 25 height 12
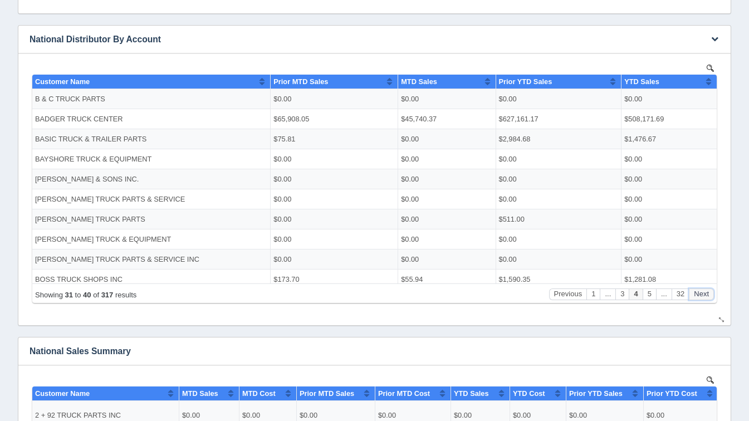
click at [701, 294] on button "Next" at bounding box center [700, 294] width 25 height 12
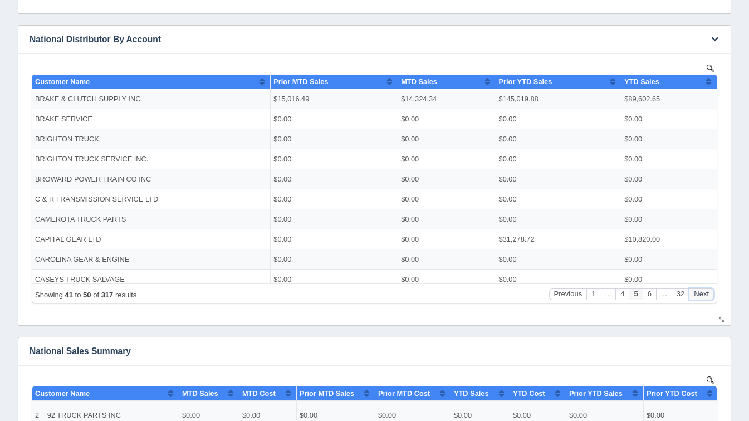
click at [701, 294] on button "Next" at bounding box center [700, 294] width 25 height 12
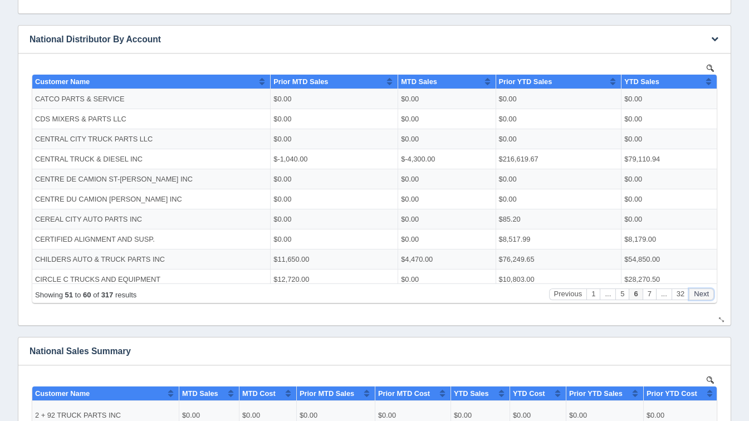
click at [701, 294] on button "Next" at bounding box center [700, 294] width 25 height 12
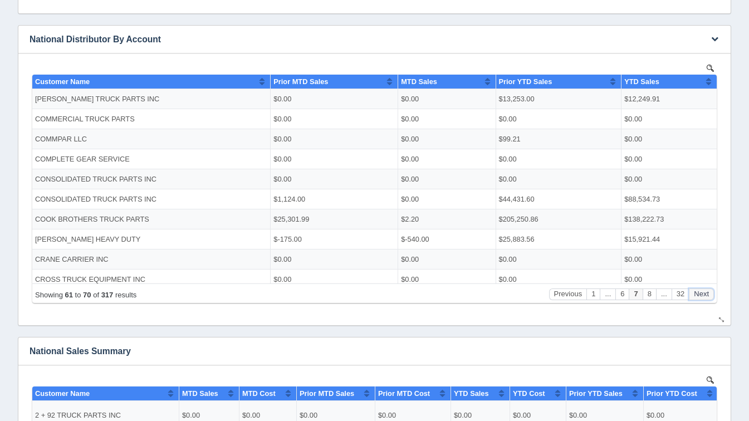
click at [701, 294] on button "Next" at bounding box center [700, 294] width 25 height 12
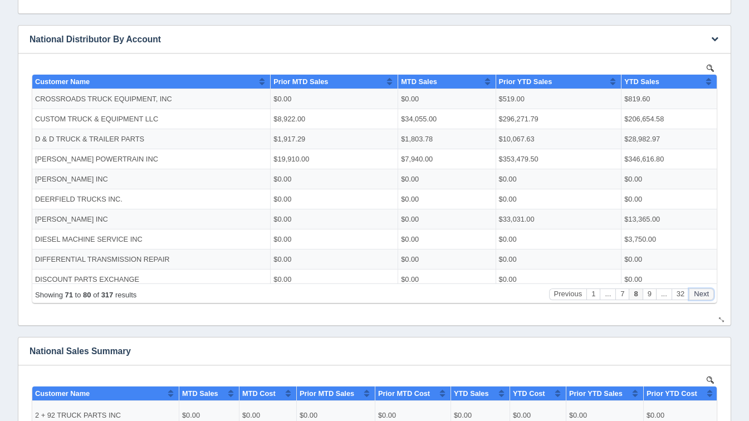
click at [701, 294] on button "Next" at bounding box center [700, 294] width 25 height 12
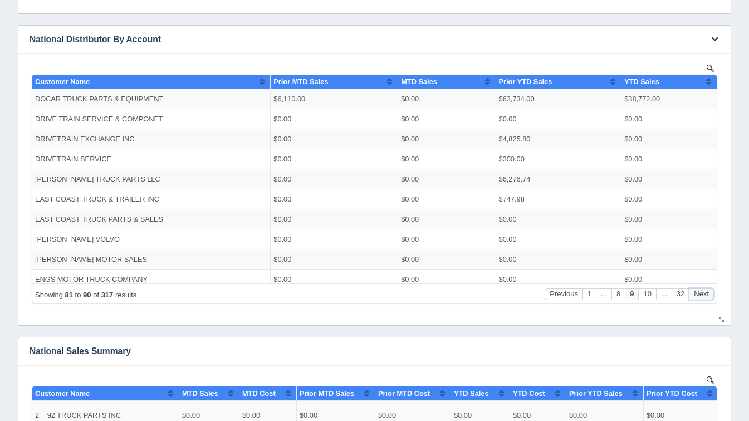
click at [701, 294] on button "Next" at bounding box center [700, 294] width 25 height 12
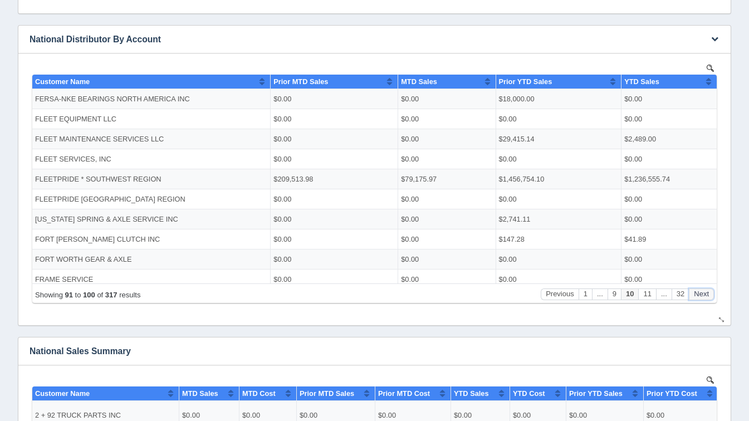
click at [701, 294] on button "Next" at bounding box center [700, 294] width 25 height 12
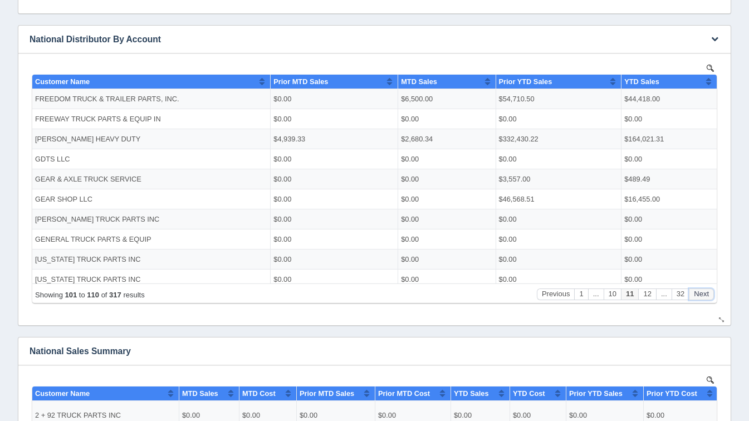
click at [701, 294] on button "Next" at bounding box center [700, 294] width 25 height 12
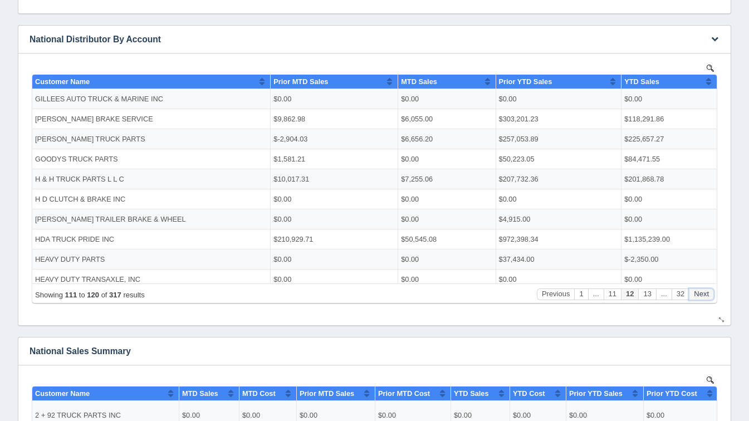
click at [701, 294] on button "Next" at bounding box center [700, 294] width 25 height 12
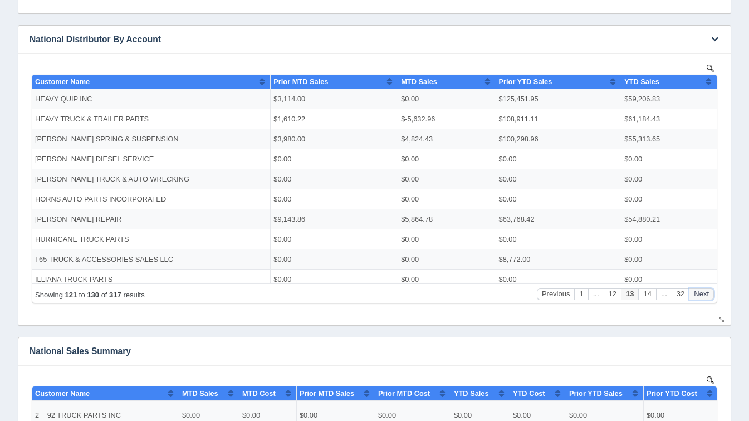
click at [701, 294] on button "Next" at bounding box center [700, 294] width 25 height 12
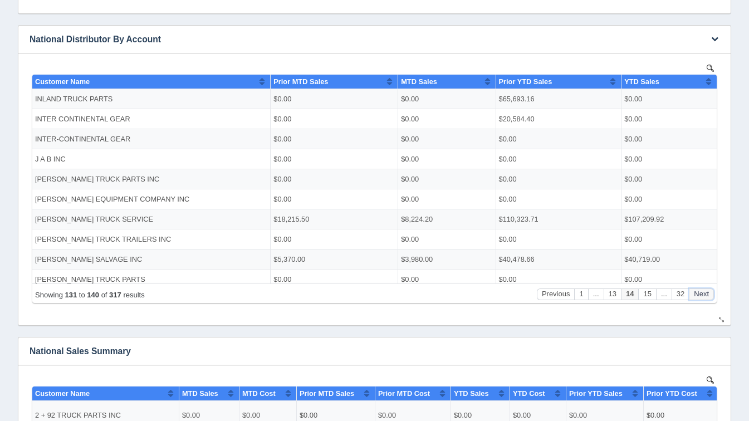
click at [701, 294] on button "Next" at bounding box center [700, 294] width 25 height 12
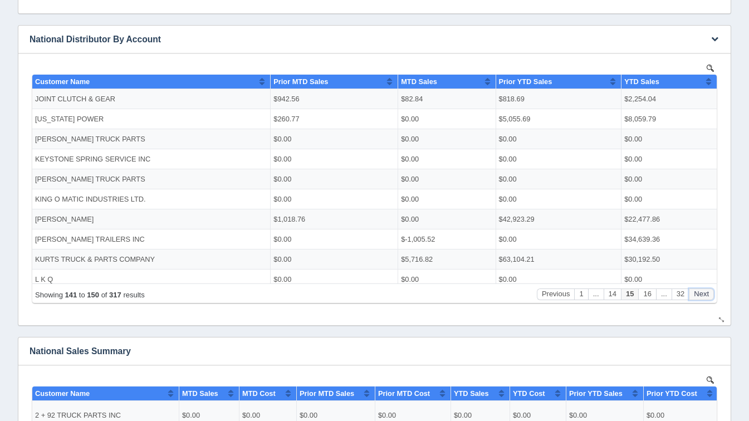
click at [701, 294] on button "Next" at bounding box center [700, 294] width 25 height 12
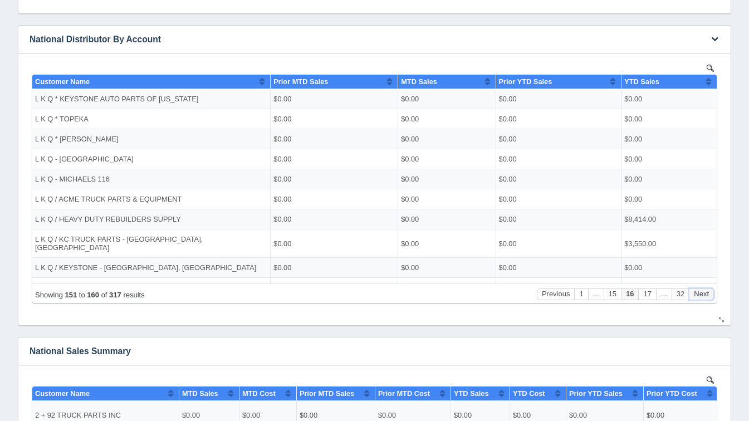
click at [701, 294] on button "Next" at bounding box center [700, 294] width 25 height 12
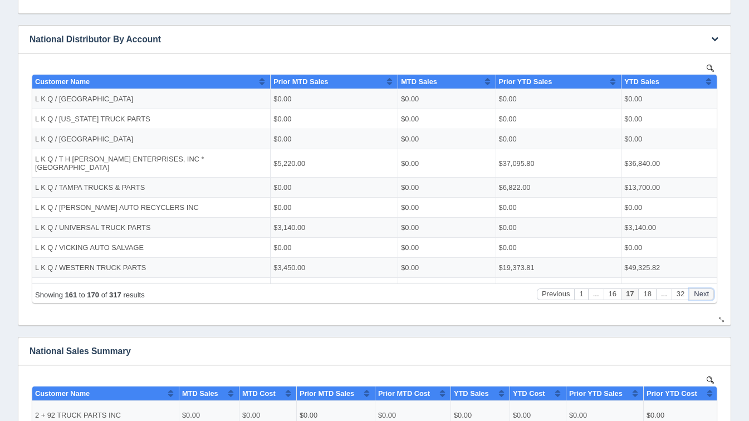
click at [700, 294] on button "Next" at bounding box center [700, 294] width 25 height 12
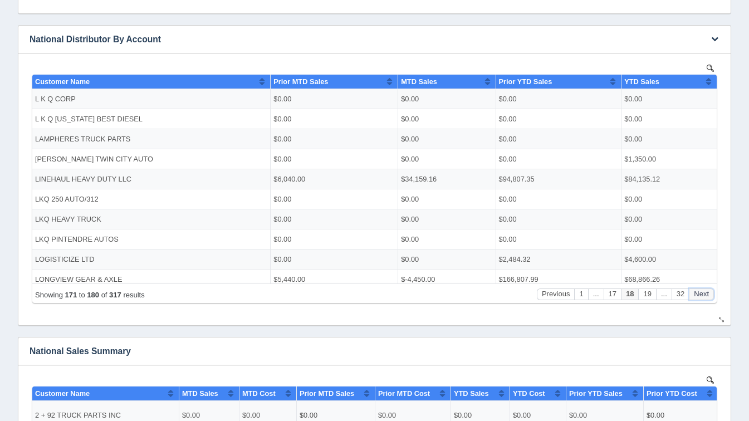
click at [700, 294] on button "Next" at bounding box center [700, 294] width 25 height 12
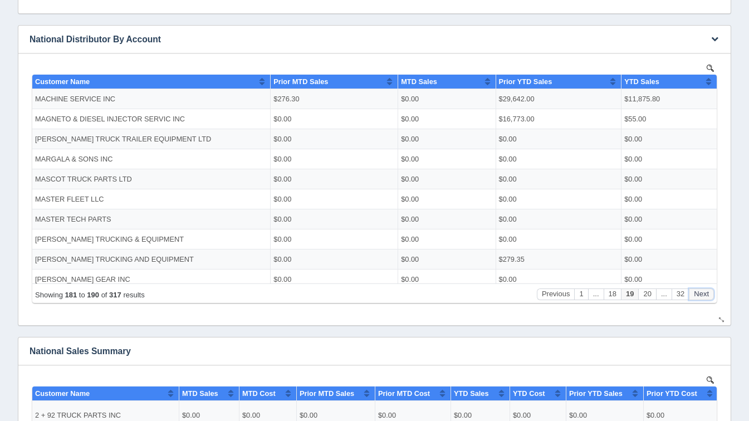
click at [700, 294] on button "Next" at bounding box center [700, 294] width 25 height 12
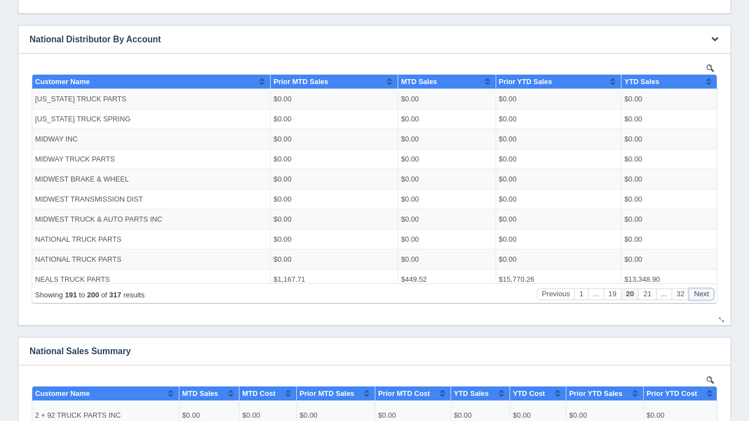
click at [700, 294] on button "Next" at bounding box center [700, 294] width 25 height 12
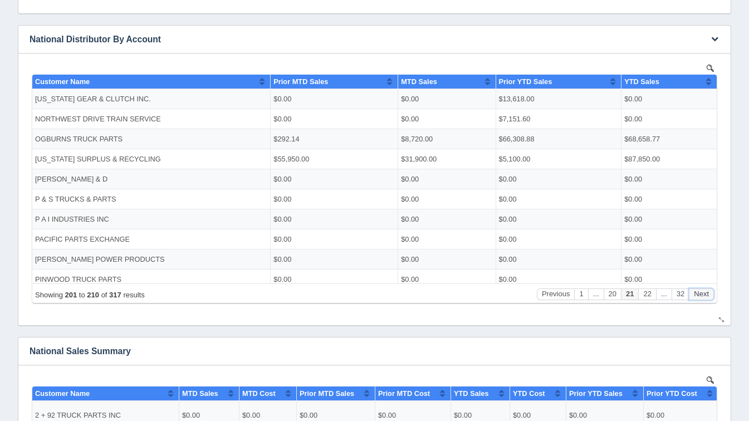
click at [700, 294] on button "Next" at bounding box center [700, 294] width 25 height 12
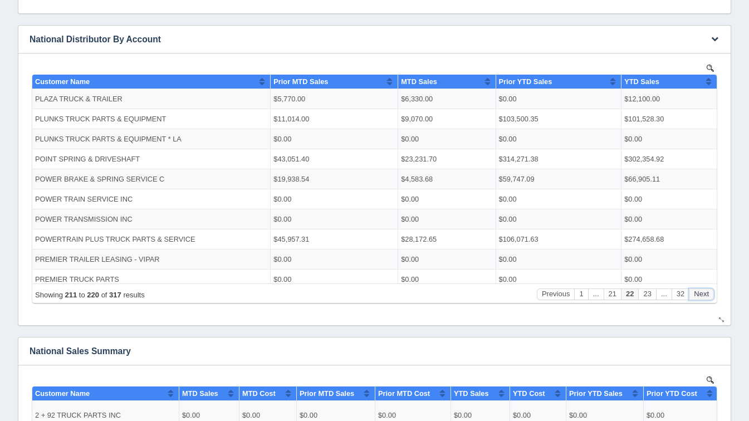
click at [700, 294] on button "Next" at bounding box center [700, 294] width 25 height 12
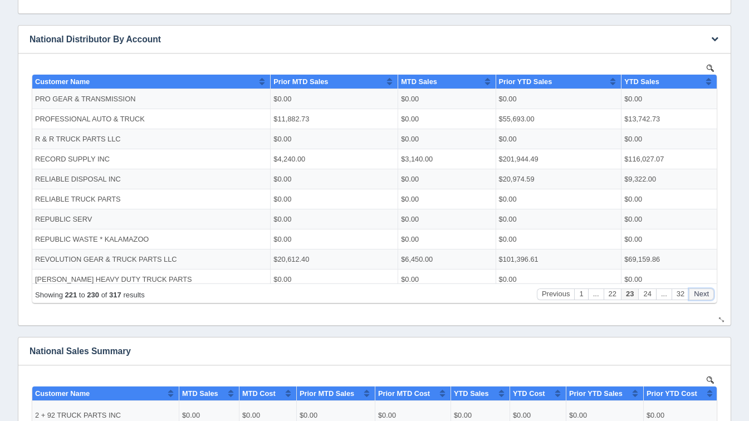
click at [700, 294] on button "Next" at bounding box center [700, 294] width 25 height 12
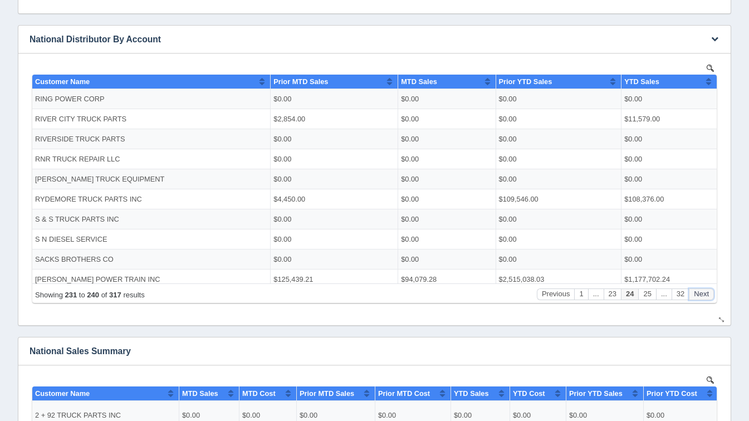
click at [700, 294] on button "Next" at bounding box center [700, 294] width 25 height 12
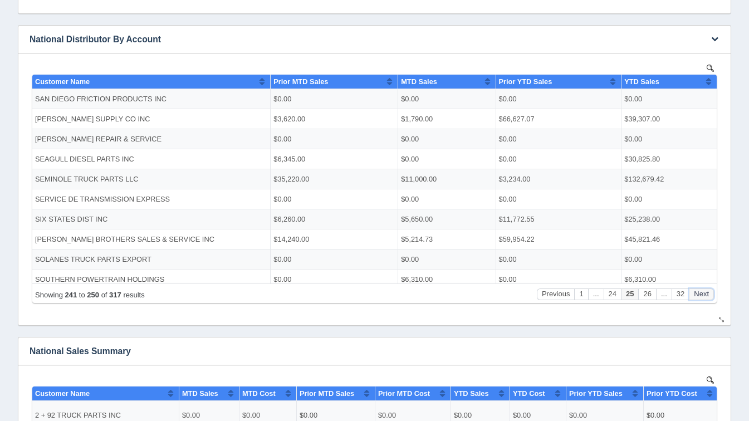
click at [700, 294] on button "Next" at bounding box center [700, 294] width 25 height 12
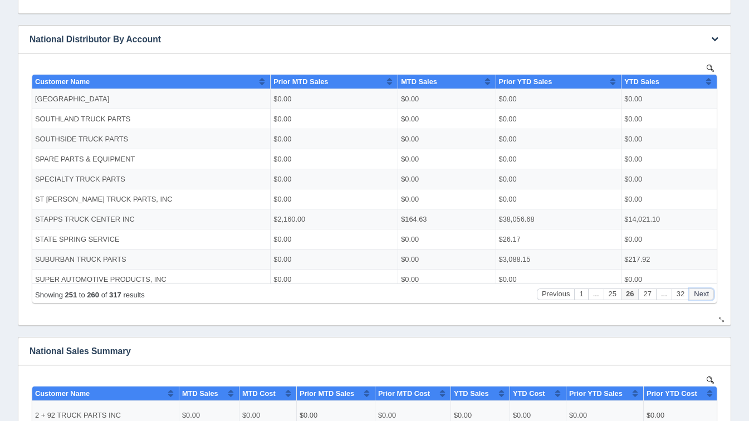
click at [700, 294] on button "Next" at bounding box center [700, 294] width 25 height 12
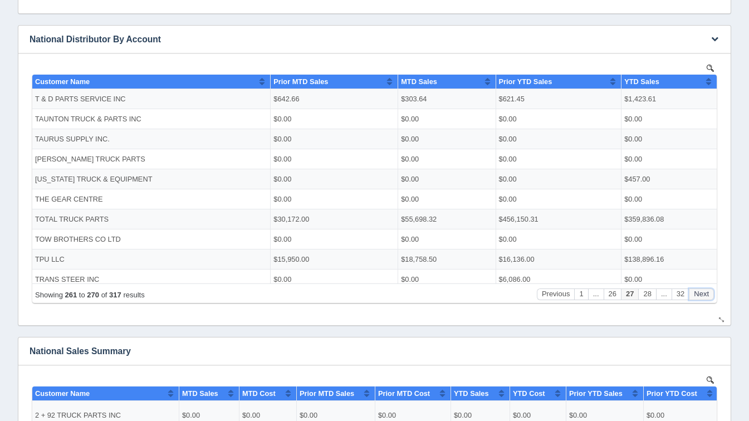
click at [700, 294] on button "Next" at bounding box center [700, 294] width 25 height 12
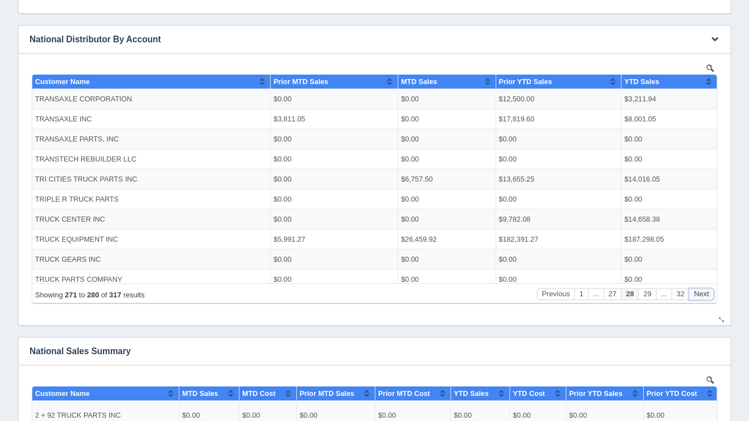
click at [700, 294] on button "Next" at bounding box center [700, 294] width 25 height 12
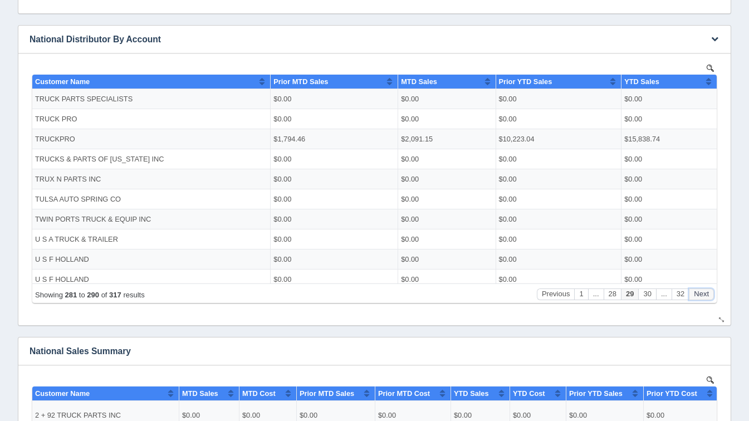
click at [700, 294] on button "Next" at bounding box center [700, 294] width 25 height 12
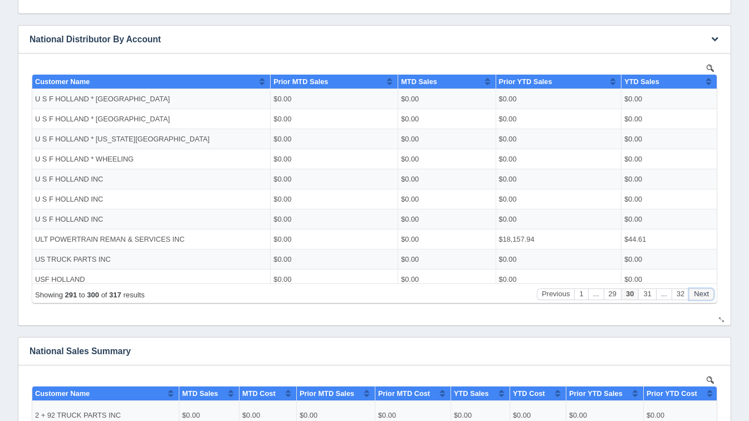
click at [700, 294] on button "Next" at bounding box center [700, 294] width 25 height 12
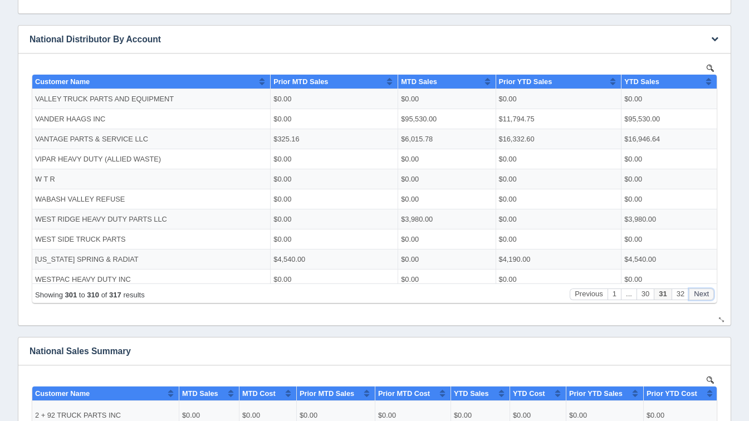
click at [700, 294] on button "Next" at bounding box center [700, 294] width 25 height 12
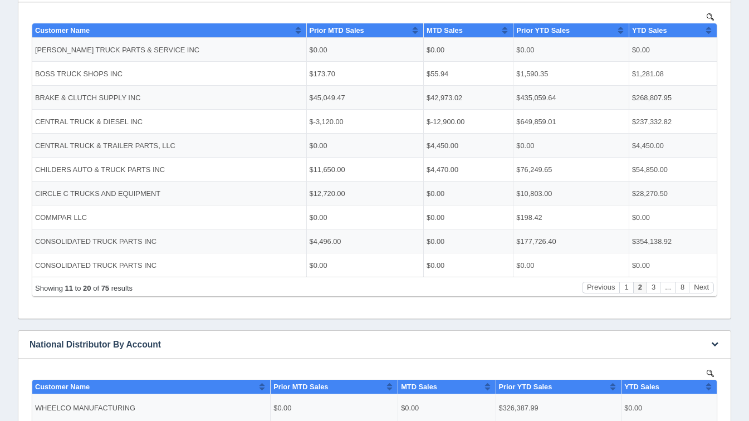
scroll to position [243, 0]
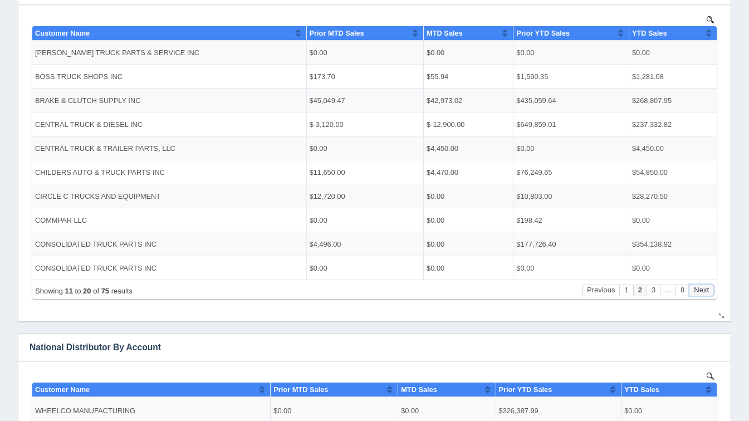
click at [694, 293] on button "Next" at bounding box center [700, 290] width 25 height 12
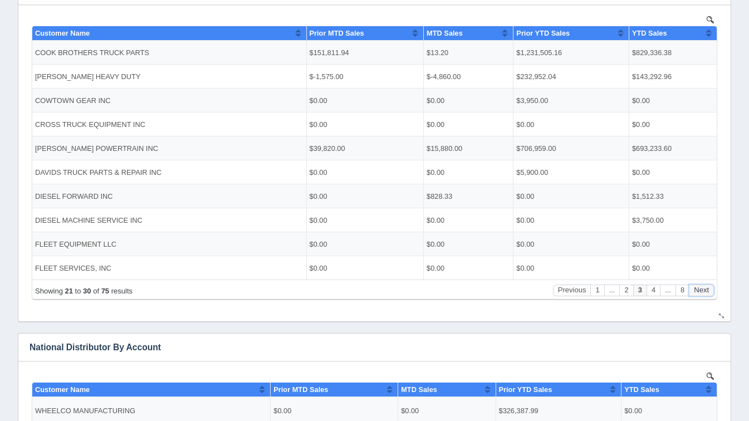
click at [694, 293] on button "Next" at bounding box center [700, 290] width 25 height 12
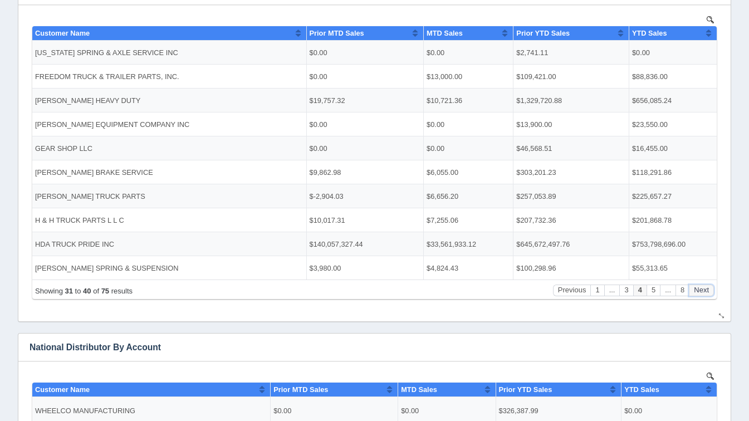
click at [694, 293] on button "Next" at bounding box center [700, 290] width 25 height 12
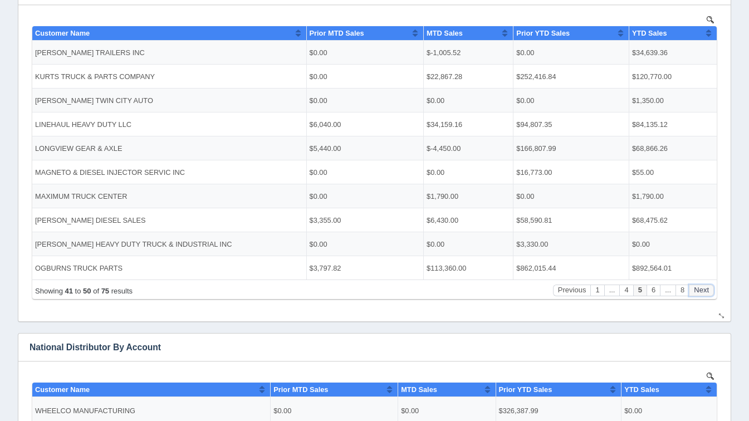
click at [694, 293] on button "Next" at bounding box center [700, 290] width 25 height 12
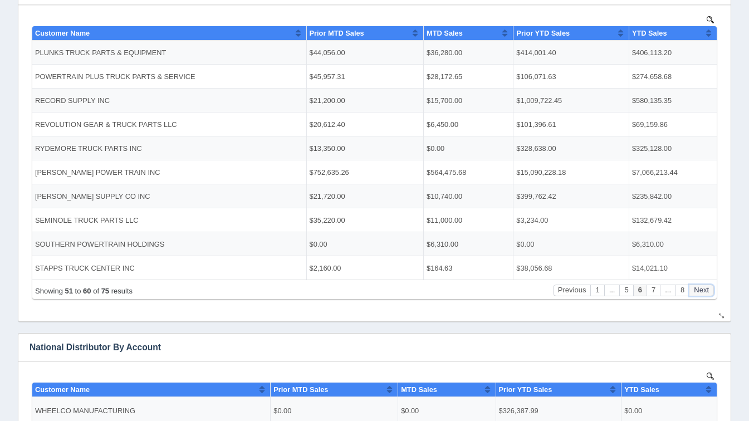
click at [694, 293] on button "Next" at bounding box center [700, 290] width 25 height 12
